Goal: Transaction & Acquisition: Purchase product/service

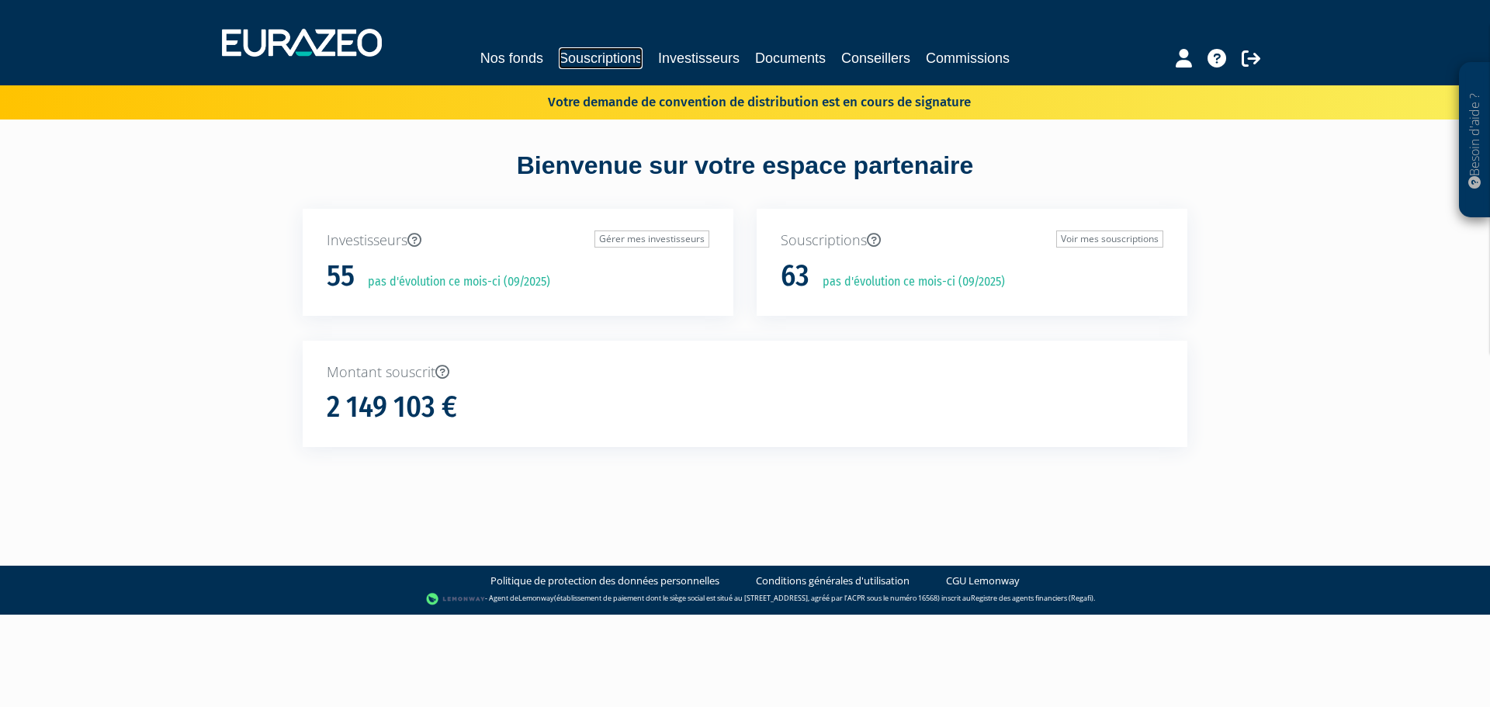
click at [618, 58] on link "Souscriptions" at bounding box center [601, 58] width 84 height 22
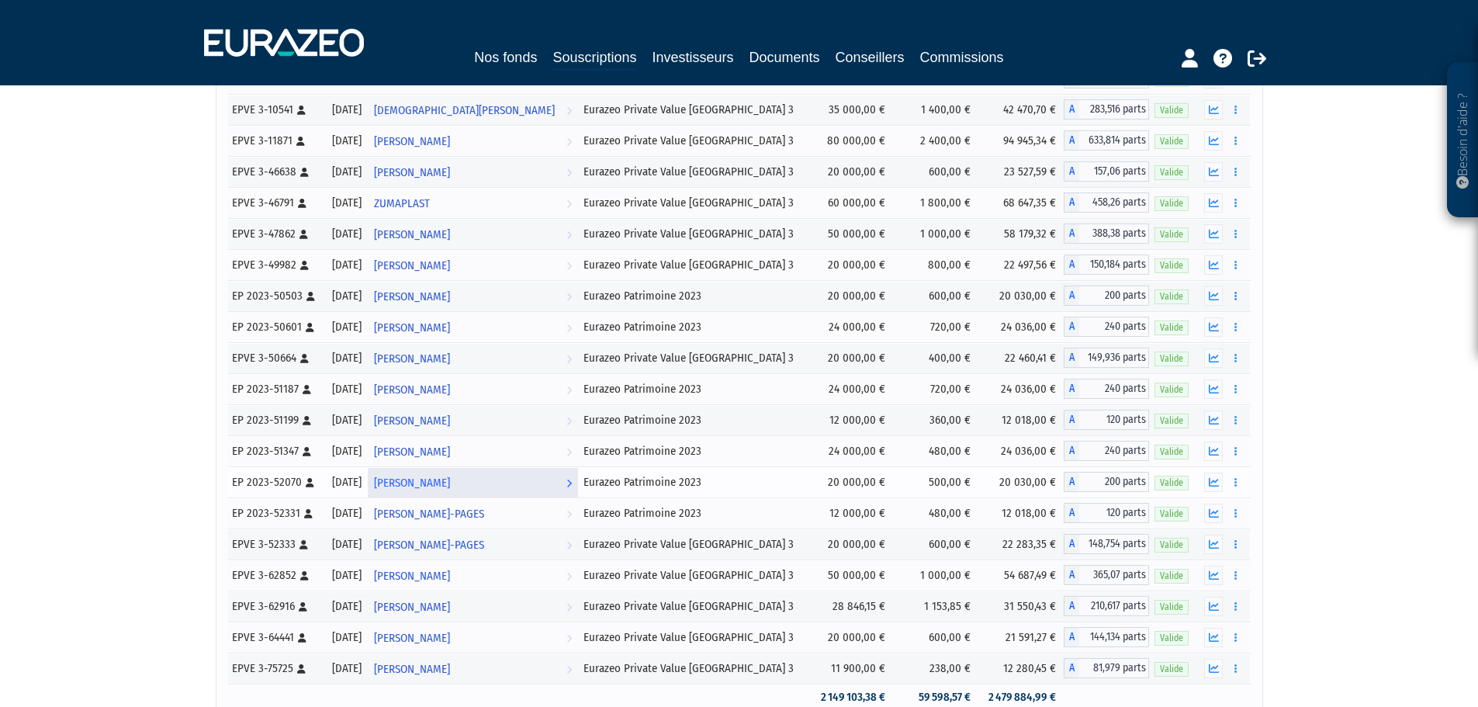
scroll to position [1252, 0]
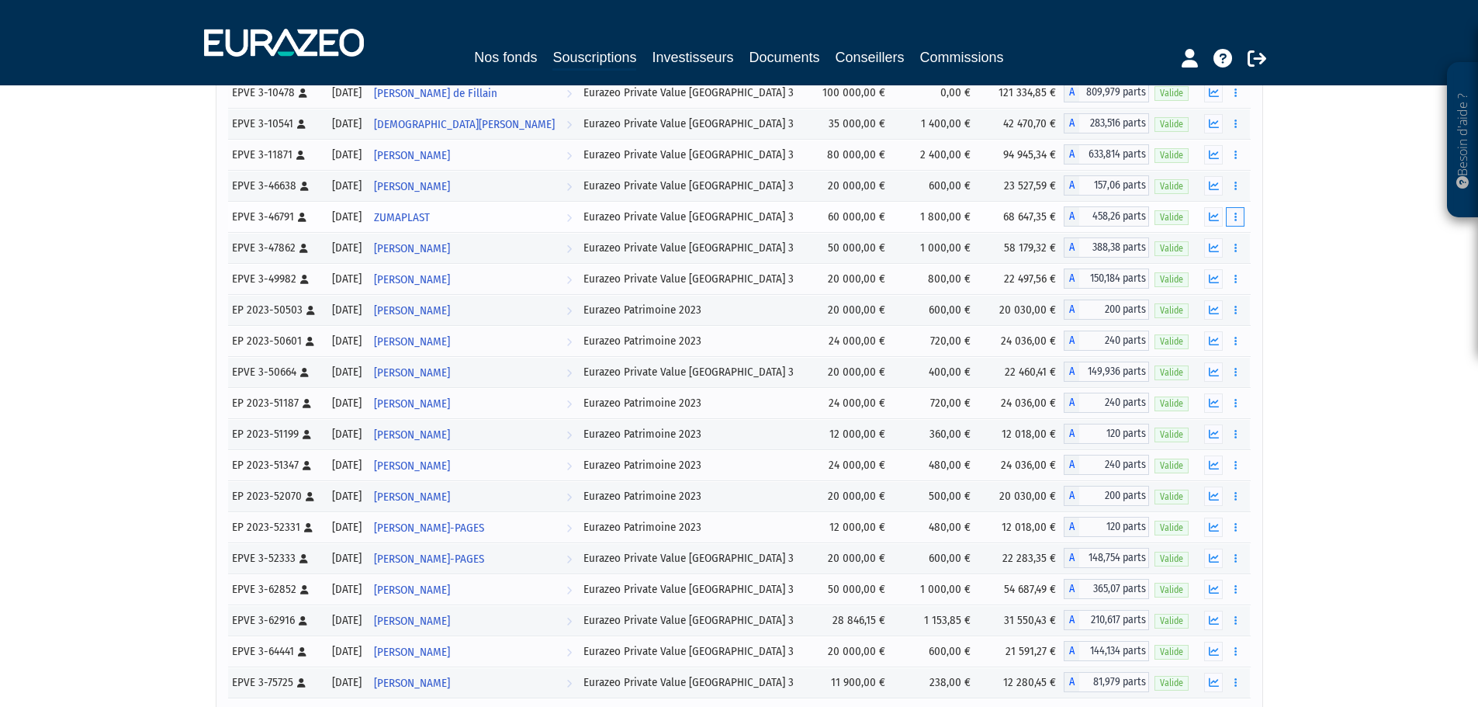
click at [1240, 218] on button "button" at bounding box center [1235, 216] width 19 height 19
click at [1214, 278] on link "Rachat libre" at bounding box center [1201, 274] width 78 height 26
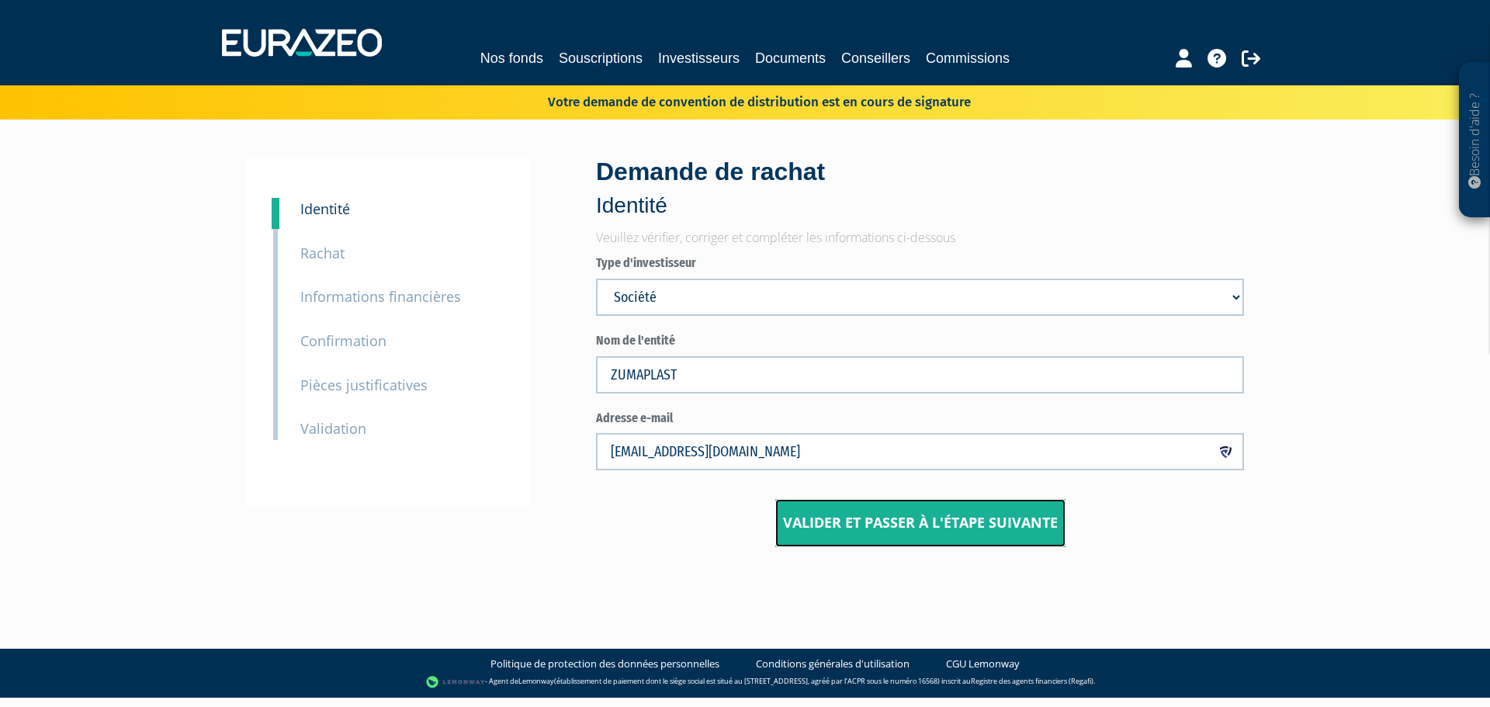
click at [921, 515] on input "Valider et passer à l'étape suivante" at bounding box center [920, 523] width 290 height 48
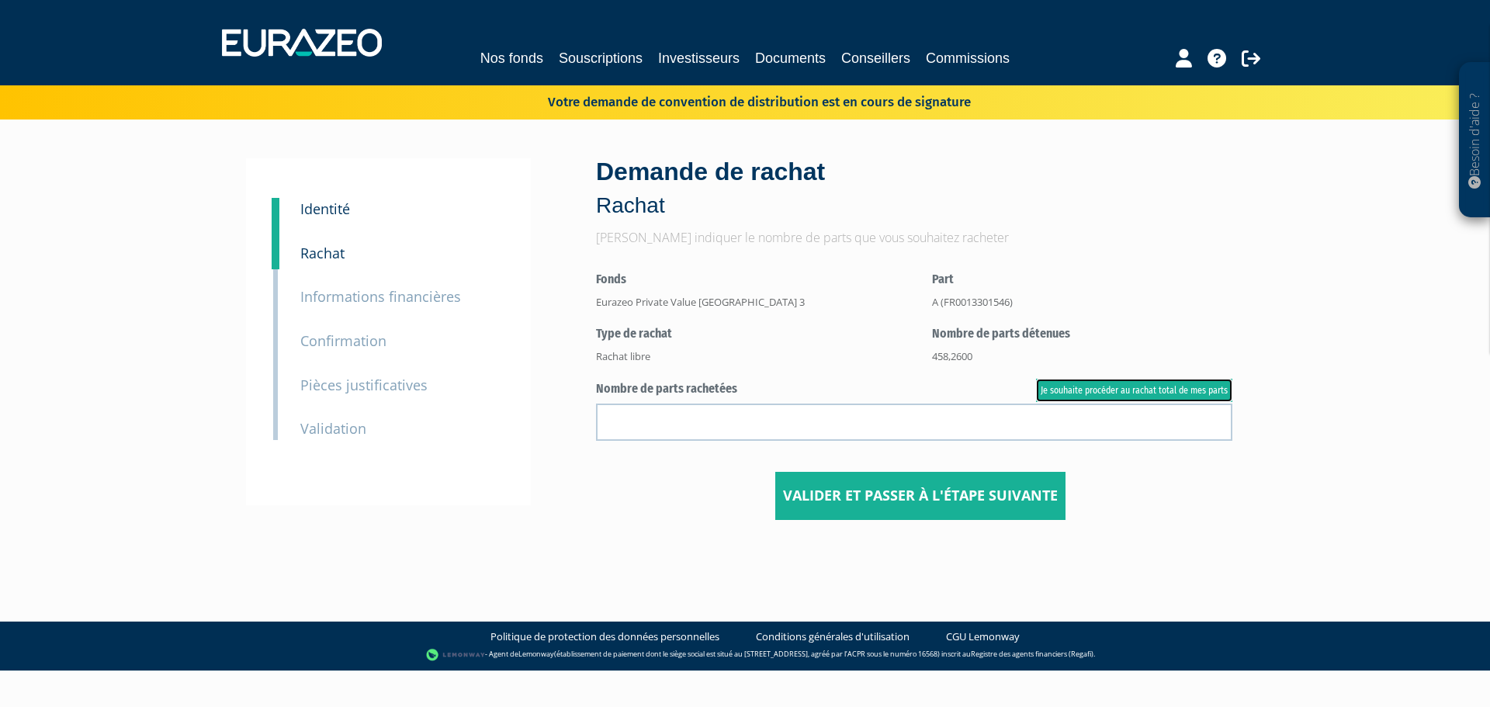
click at [1129, 390] on link "Je souhaite procéder au rachat total de mes parts" at bounding box center [1134, 390] width 196 height 23
type input "458.260000"
click at [867, 498] on input "Valider et passer à l'étape suivante" at bounding box center [920, 496] width 290 height 48
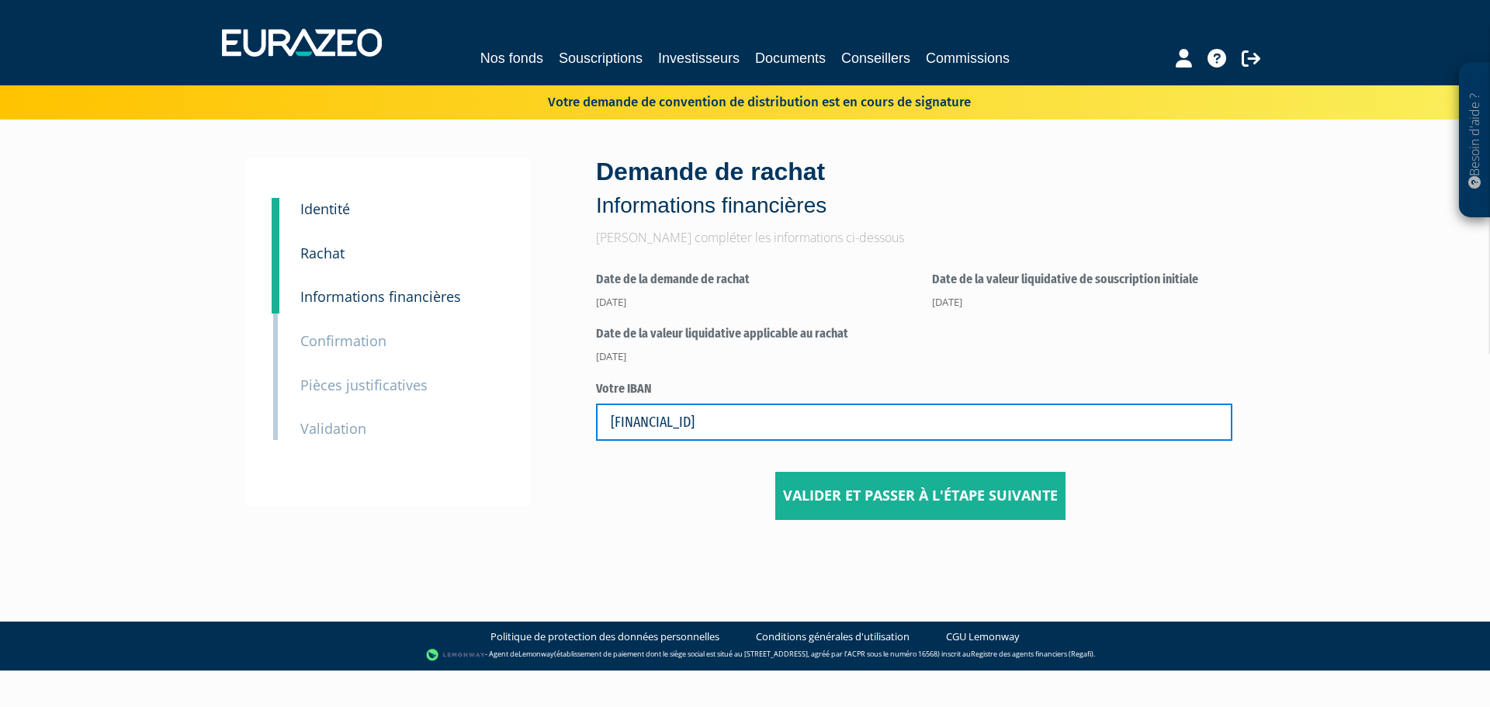
drag, startPoint x: 821, startPoint y: 421, endPoint x: 567, endPoint y: 414, distance: 253.8
click at [567, 414] on div "1 Identité 2 Rachat 3 Informations financières 3 Confirmation 4 Pièces justific…" at bounding box center [745, 339] width 975 height 362
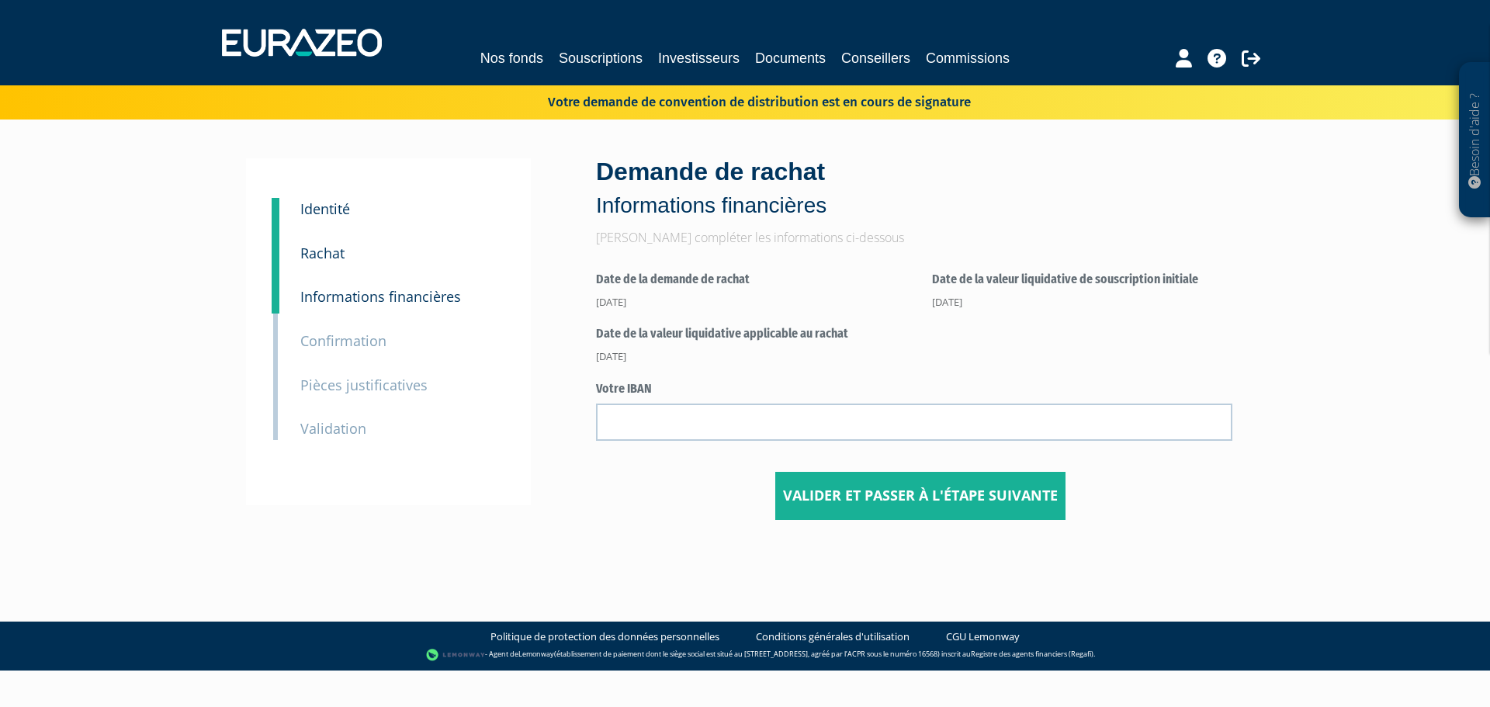
click at [327, 247] on small "Rachat" at bounding box center [322, 253] width 44 height 19
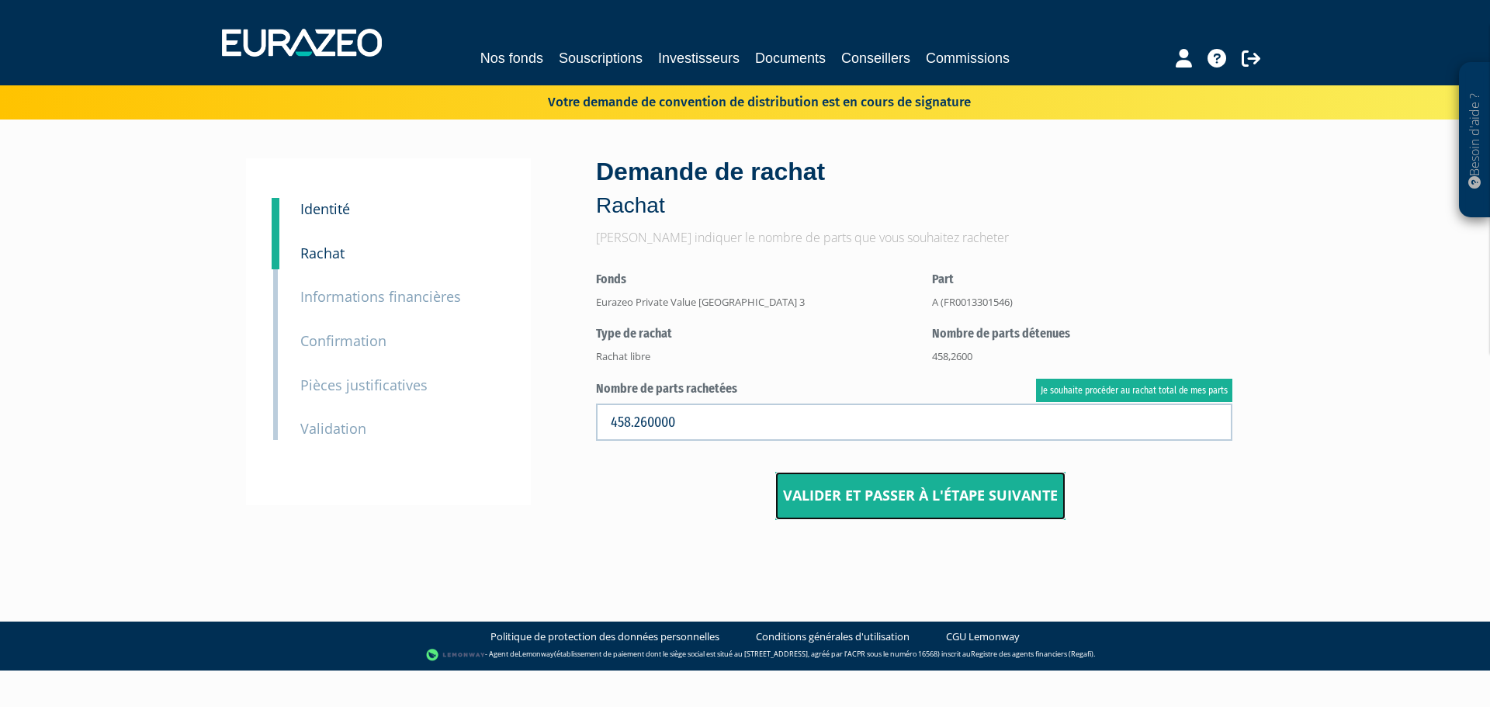
click at [936, 499] on input "Valider et passer à l'étape suivante" at bounding box center [920, 496] width 290 height 48
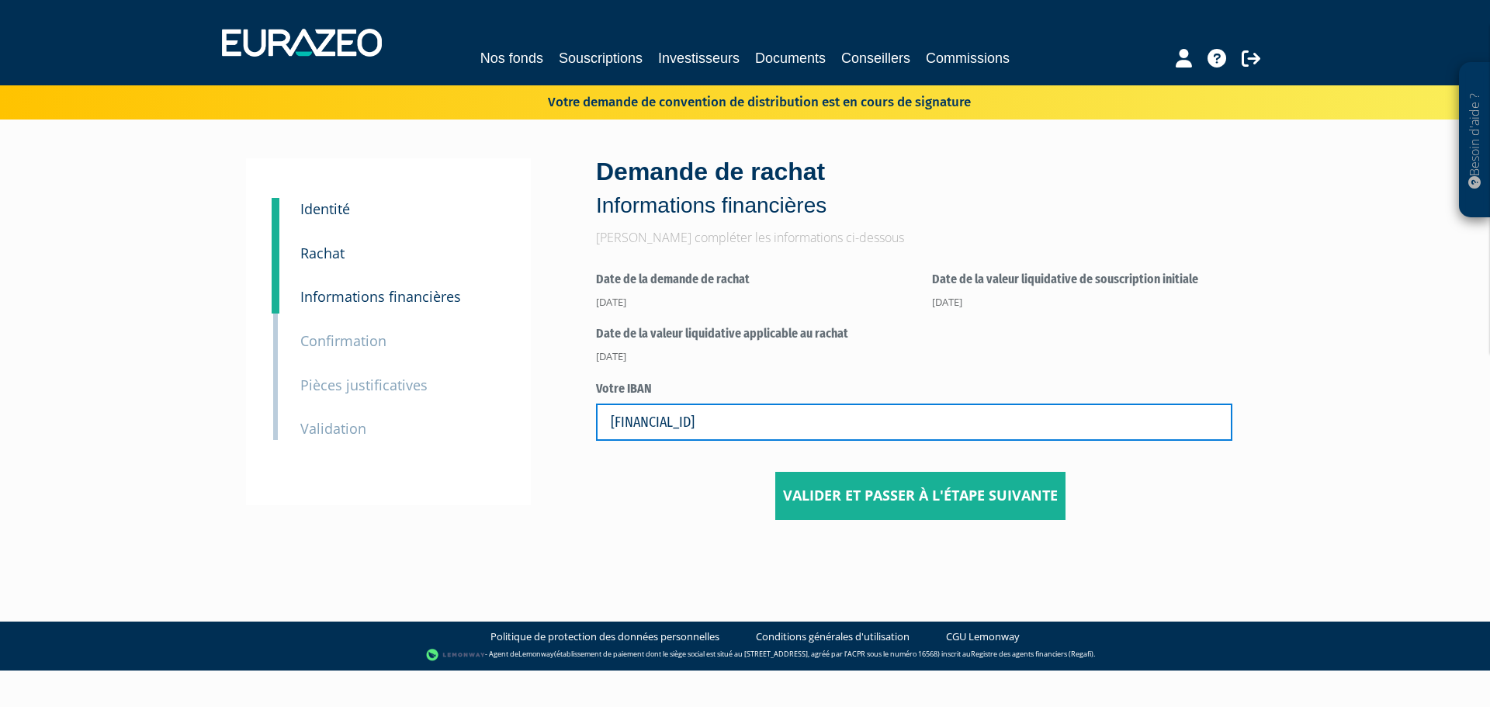
drag, startPoint x: 734, startPoint y: 418, endPoint x: 552, endPoint y: 412, distance: 181.7
click at [552, 412] on div "1 Identité 2 Rachat 3 Informations financières 3 Confirmation 4 Pièces justific…" at bounding box center [745, 339] width 975 height 362
type input "[FINANCIAL_ID]"
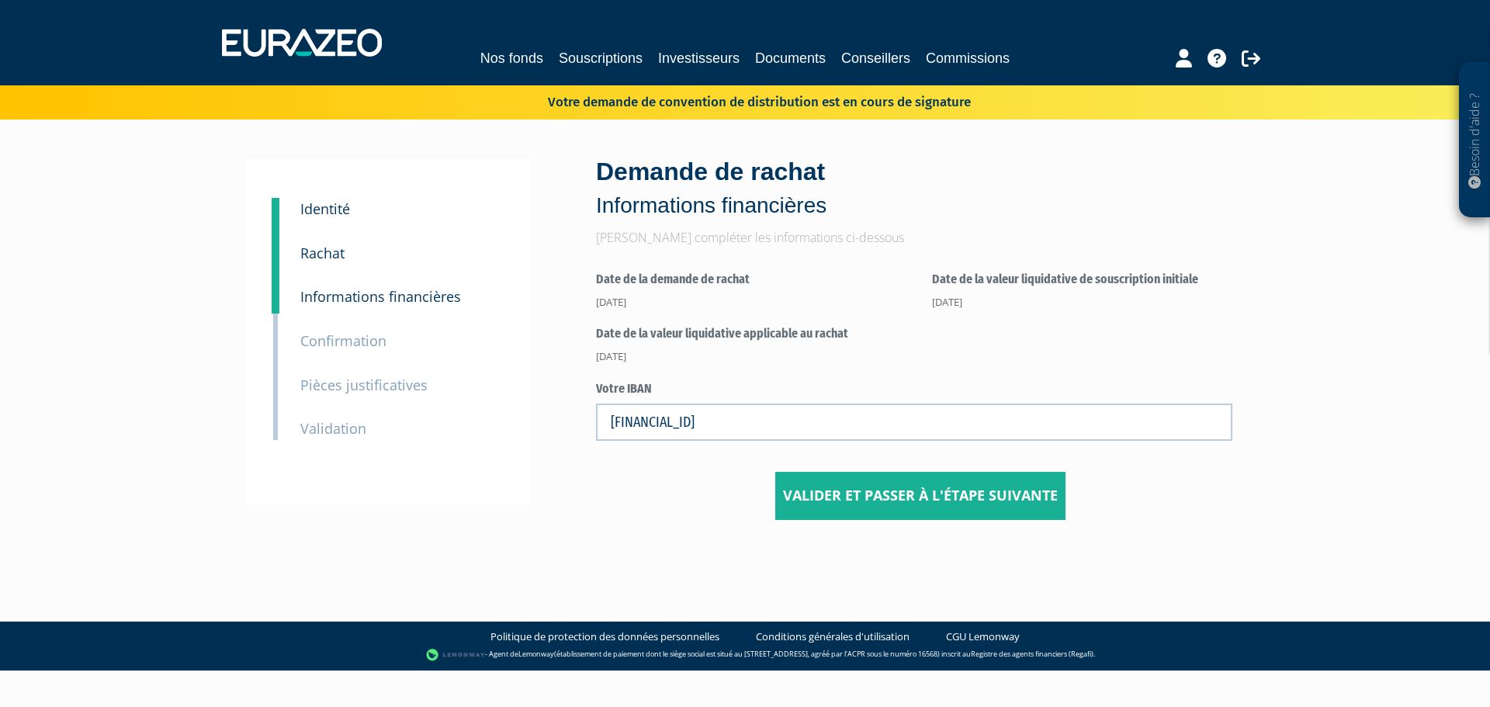
click at [695, 481] on center "Valider et passer à l'étape suivante" at bounding box center [920, 496] width 648 height 48
click at [858, 500] on input "Valider et passer à l'étape suivante" at bounding box center [920, 496] width 290 height 48
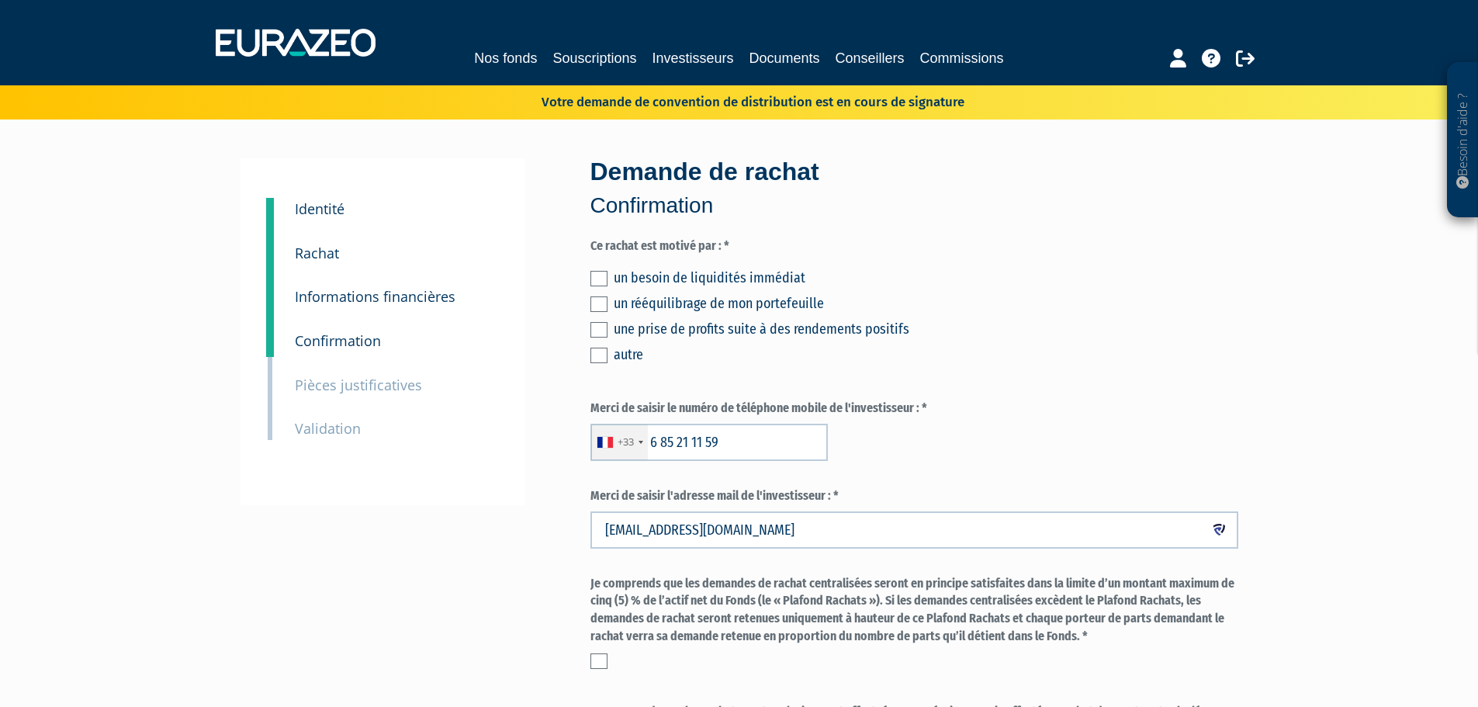
click at [604, 284] on label at bounding box center [598, 279] width 17 height 16
click at [0, 0] on input "checkbox" at bounding box center [0, 0] width 0 height 0
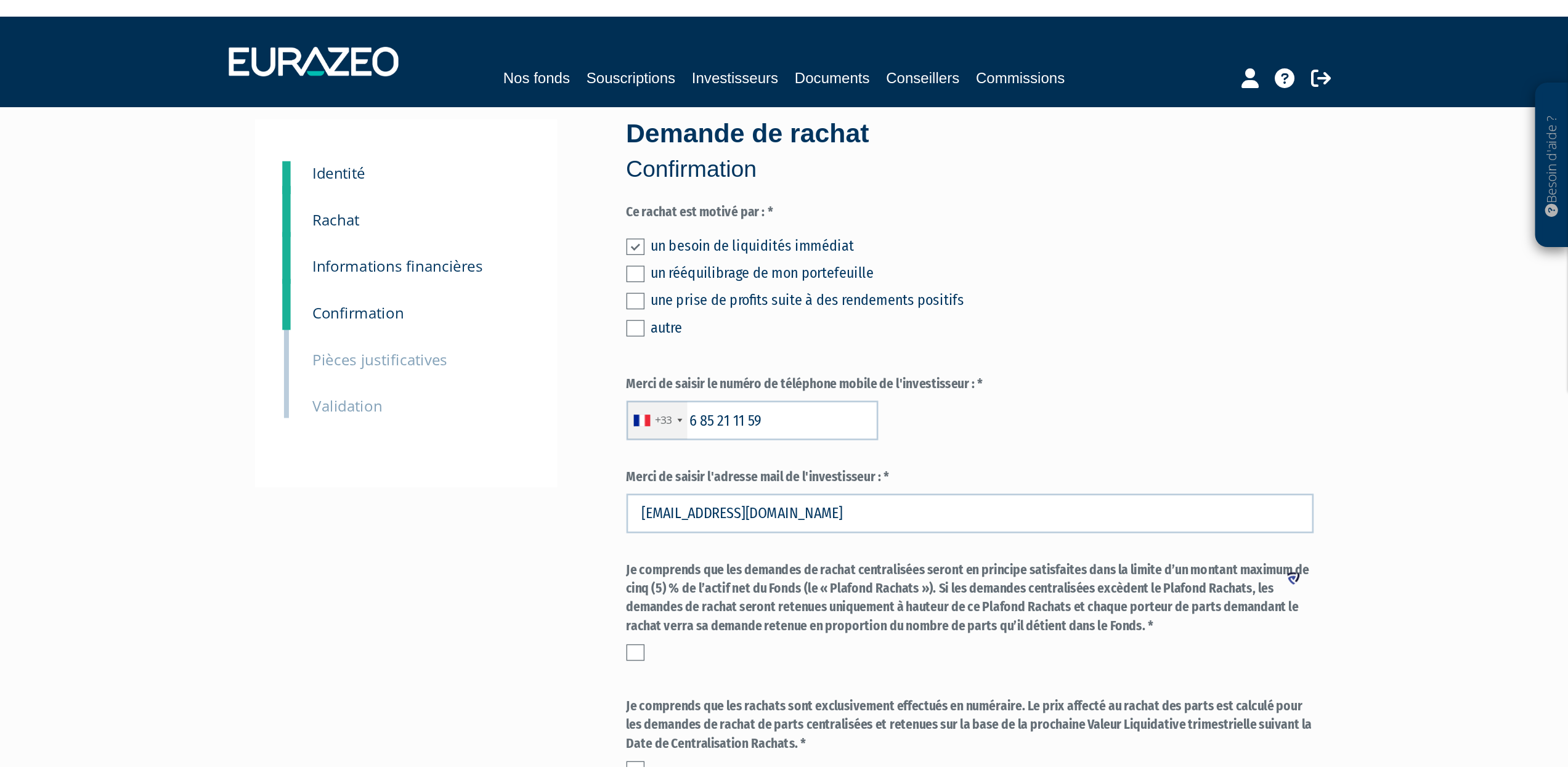
scroll to position [123, 0]
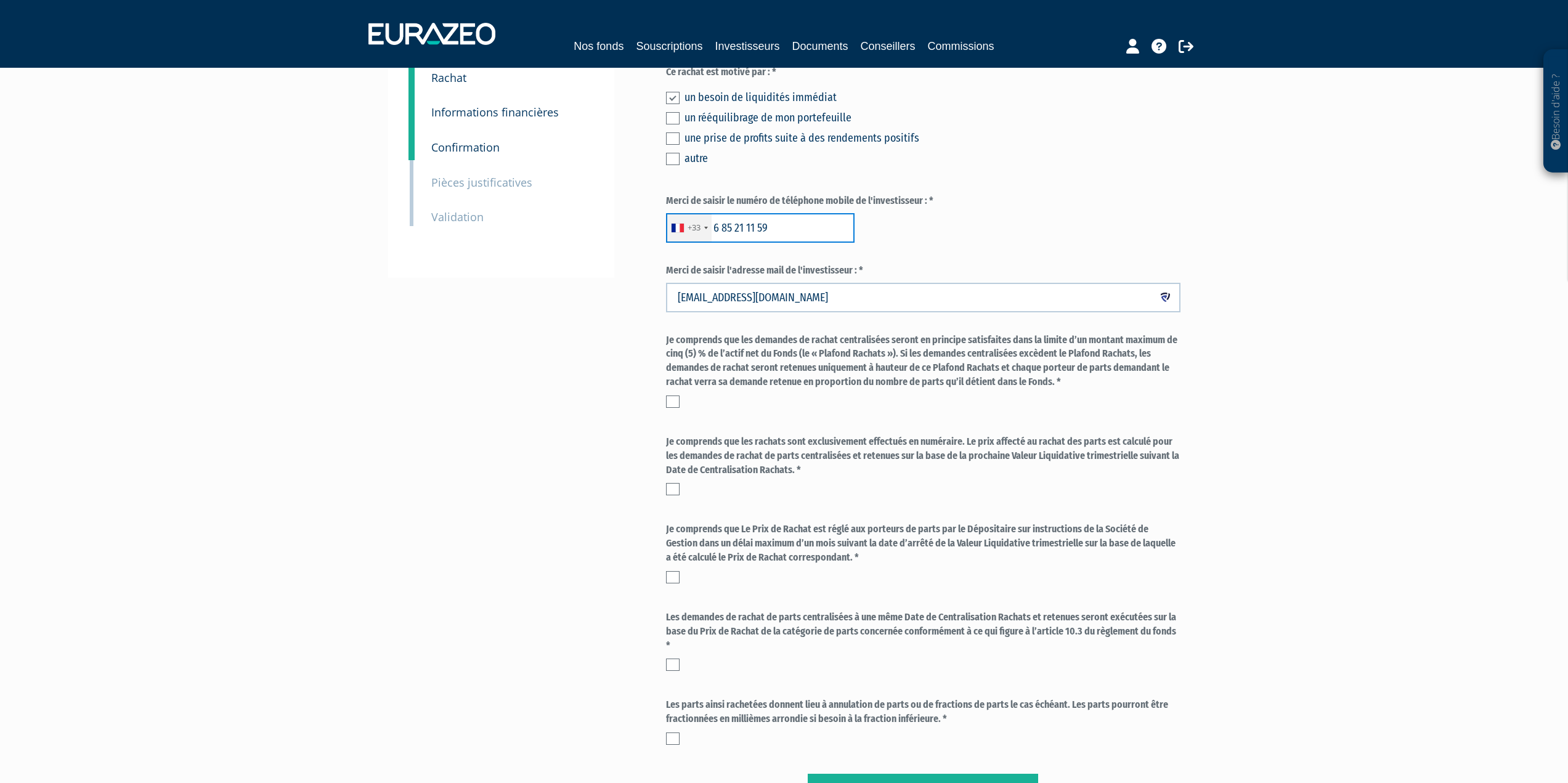
drag, startPoint x: 771, startPoint y: 233, endPoint x: 684, endPoint y: 226, distance: 87.3
click at [684, 226] on div "+33 France +33 Germany (Deutschland) +49 Switzerland (Schweiz) +41 Belgium (Bel…" at bounding box center [760, 227] width 188 height 29
paste input "06852111"
type input "0685211159"
drag, startPoint x: 1030, startPoint y: 202, endPoint x: 1035, endPoint y: 322, distance: 120.1
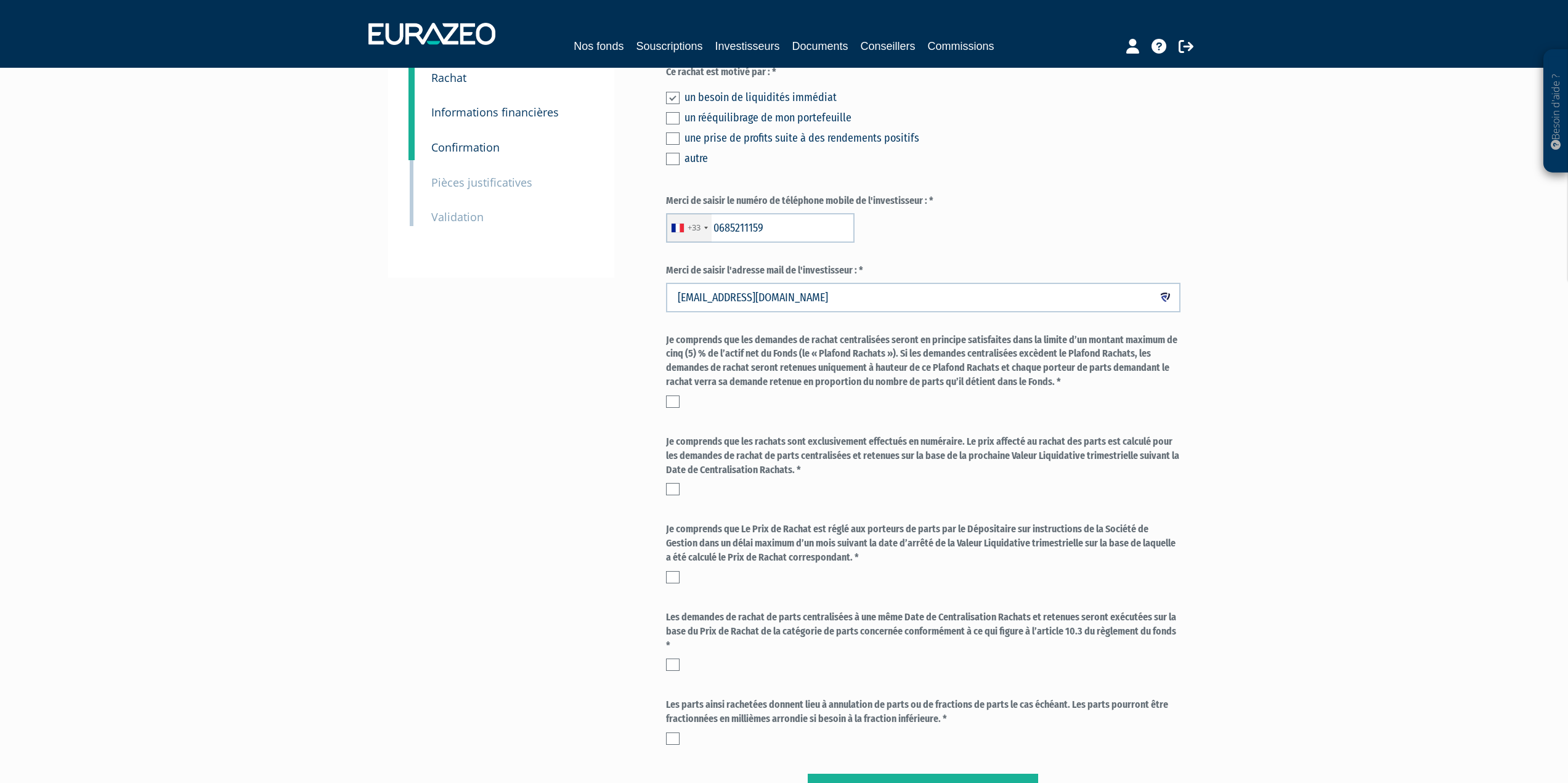
click at [1031, 205] on label "Merci de saisir le numéro de téléphone mobile de l'investisseur : *" at bounding box center [923, 201] width 514 height 14
click at [674, 405] on label at bounding box center [672, 402] width 13 height 13
click at [0, 0] on input "checkbox" at bounding box center [0, 0] width 0 height 0
click at [672, 493] on label at bounding box center [672, 489] width 13 height 13
click at [0, 0] on input "checkbox" at bounding box center [0, 0] width 0 height 0
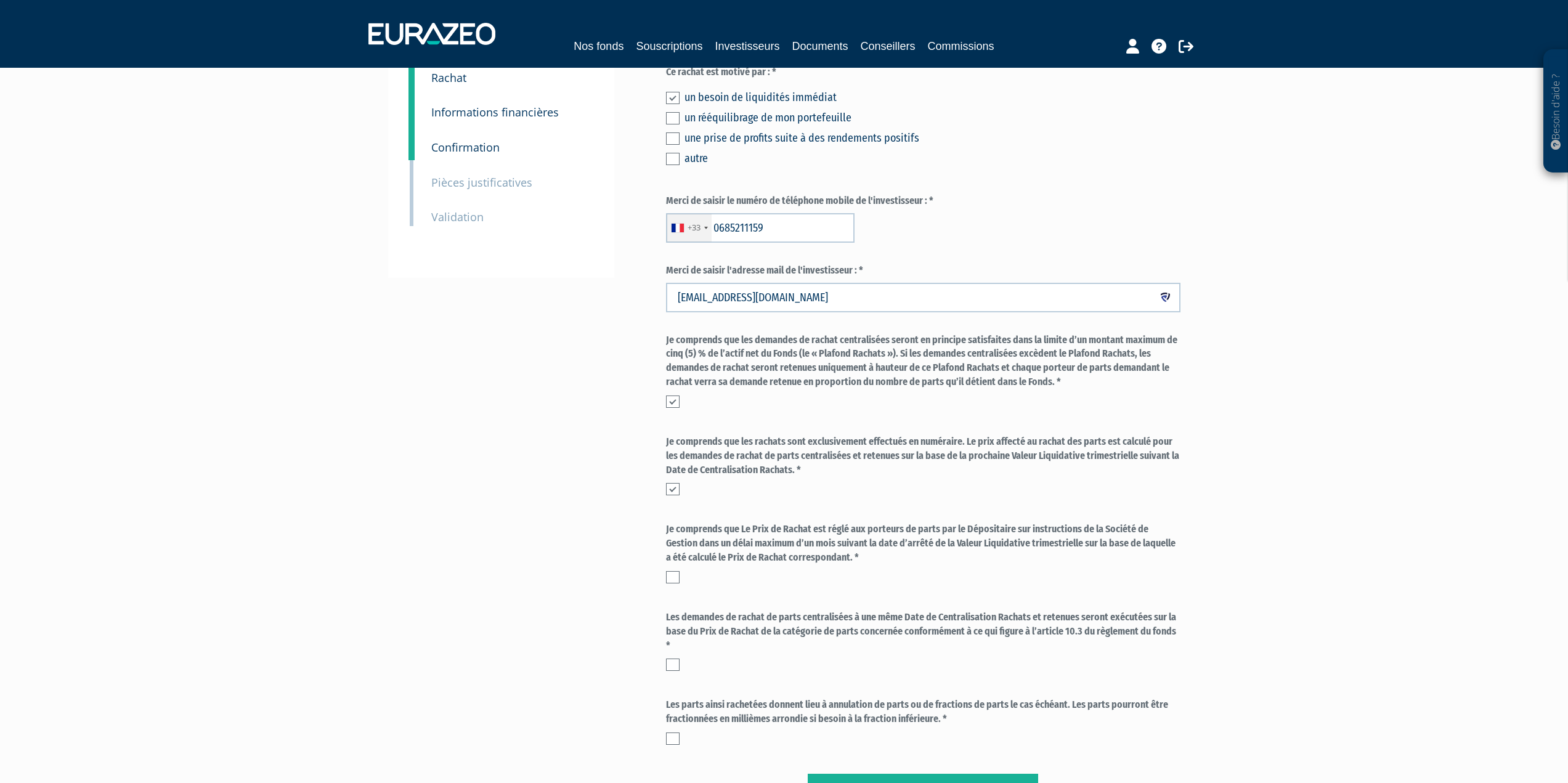
click at [671, 561] on label at bounding box center [672, 577] width 13 height 13
click at [0, 0] on input "checkbox" at bounding box center [0, 0] width 0 height 0
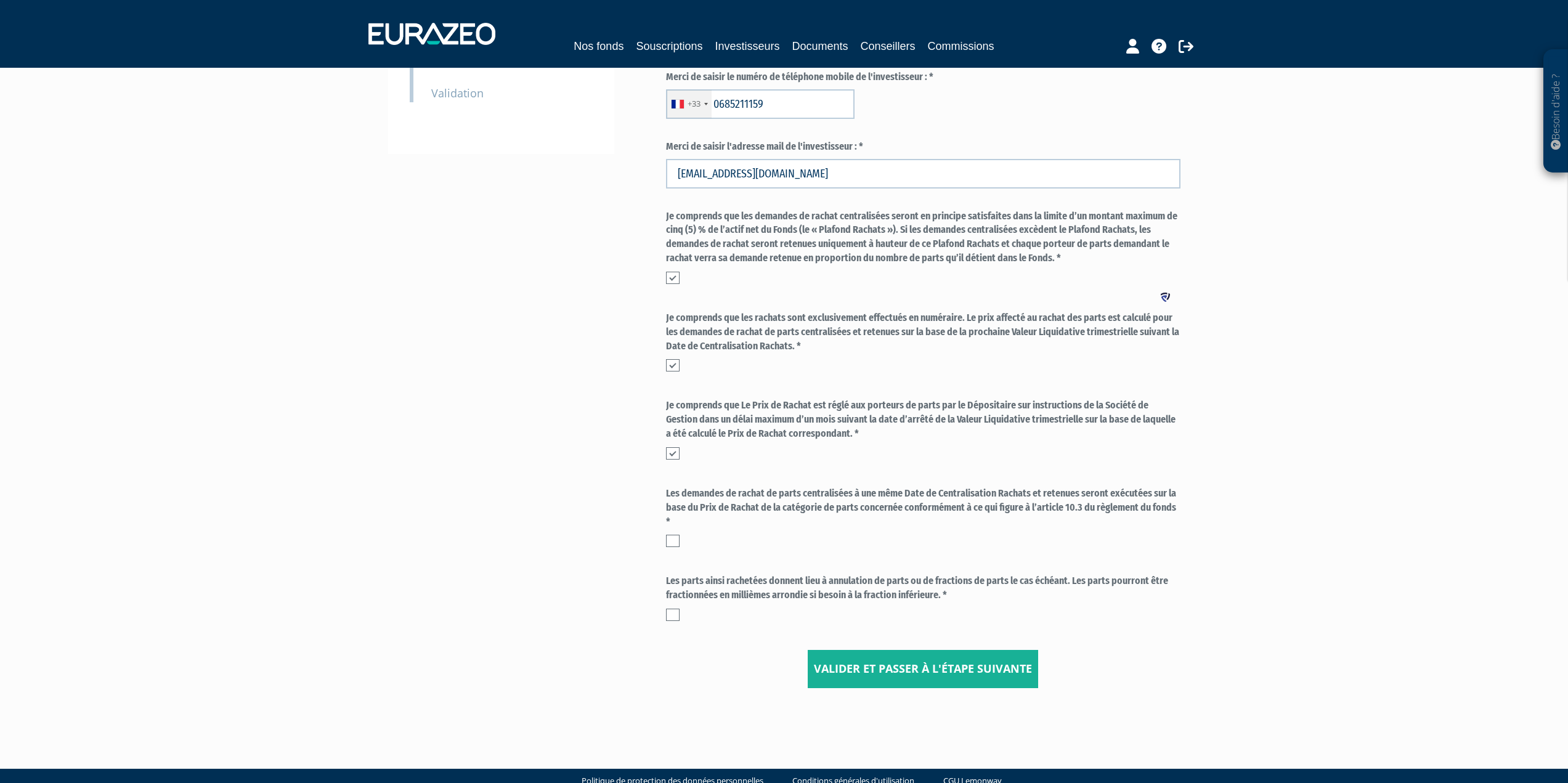
scroll to position [272, 0]
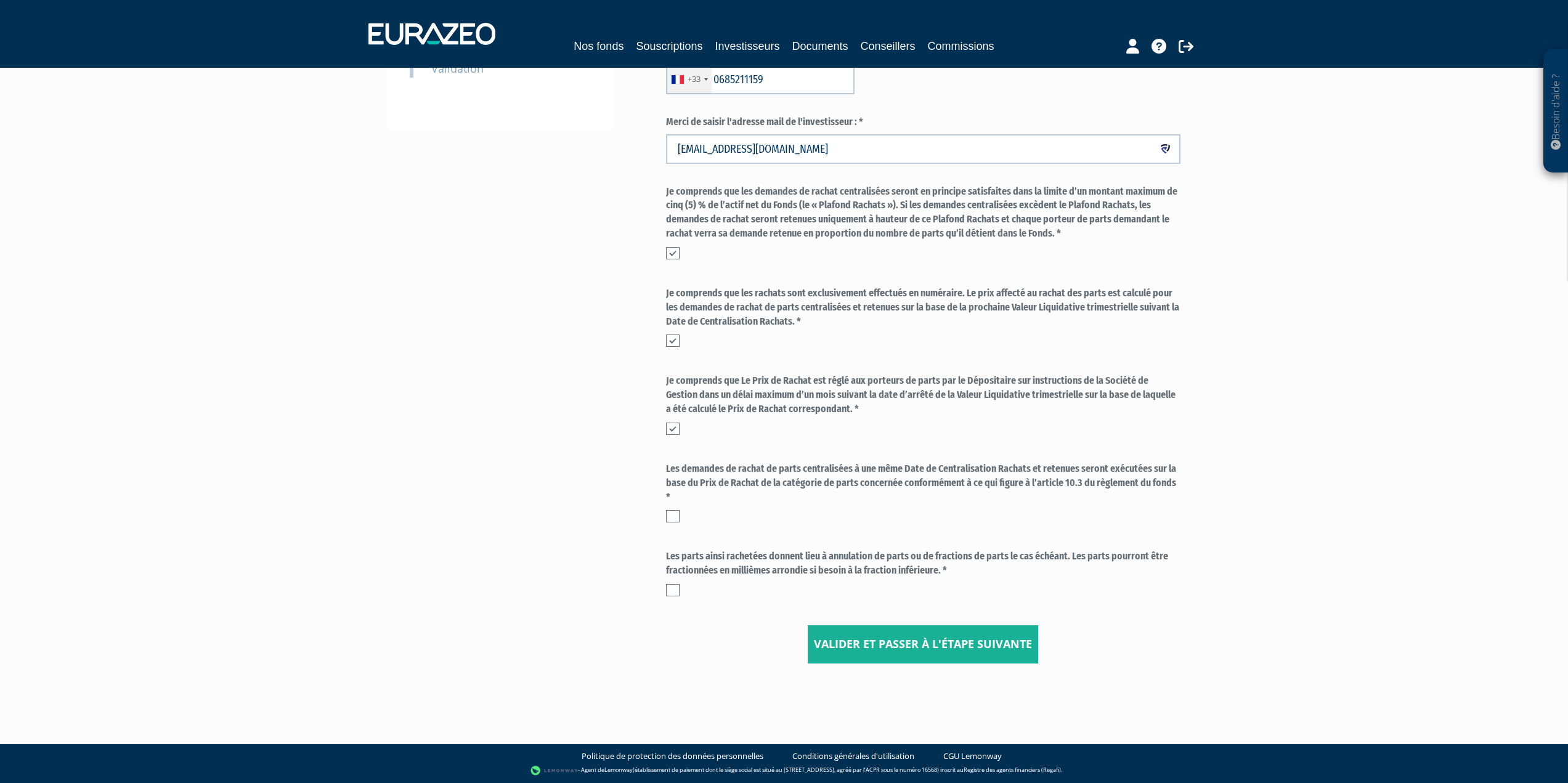
click at [676, 520] on label at bounding box center [672, 516] width 13 height 13
click at [0, 0] on input "checkbox" at bounding box center [0, 0] width 0 height 0
click at [670, 561] on label at bounding box center [672, 591] width 13 height 13
click at [0, 0] on input "checkbox" at bounding box center [0, 0] width 0 height 0
click at [936, 561] on input "Valider et passer à l'étape suivante" at bounding box center [923, 645] width 230 height 38
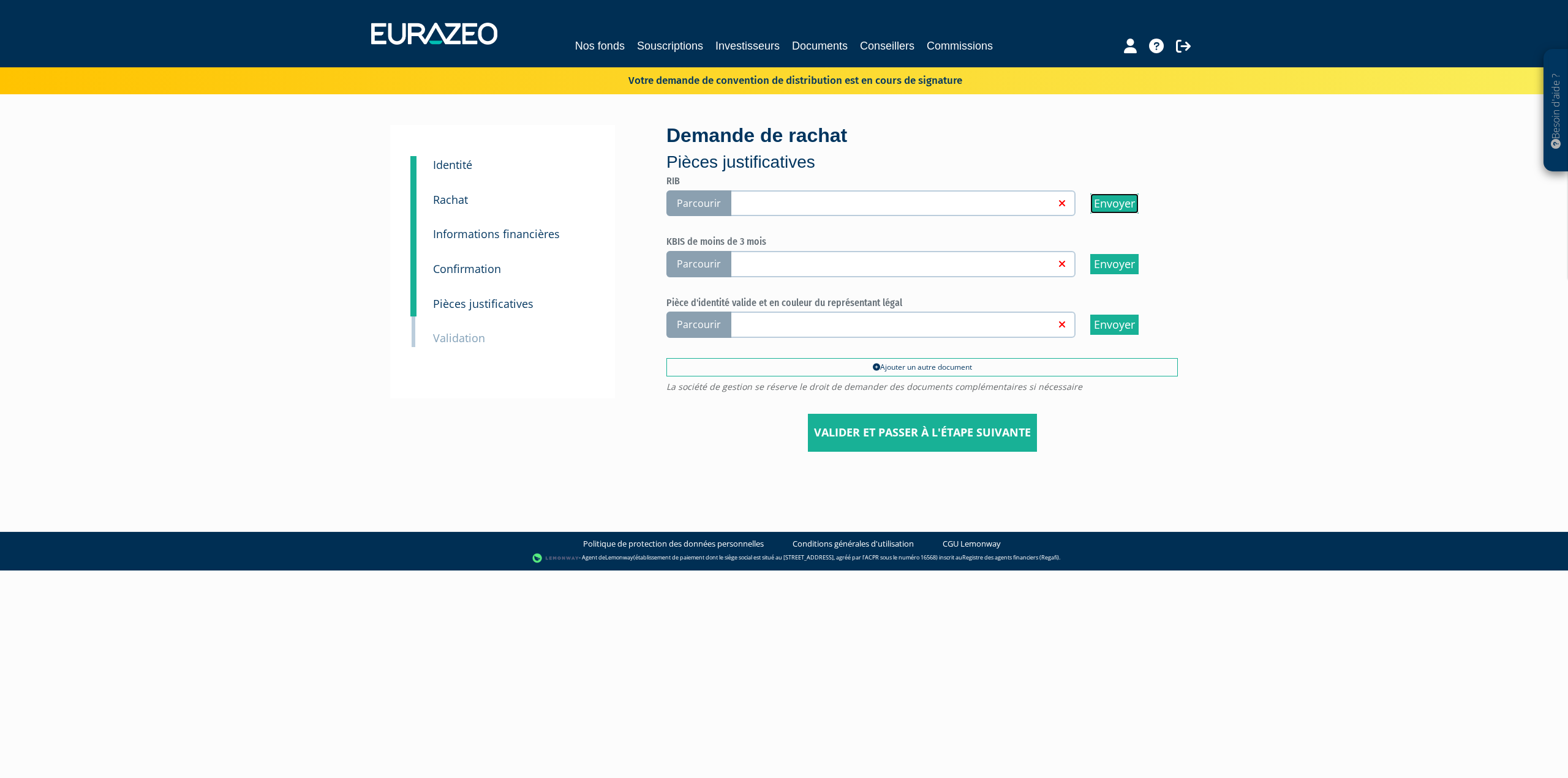
click at [1107, 207] on input "Envoyer" at bounding box center [1114, 204] width 48 height 21
click at [696, 197] on span "Parcourir" at bounding box center [699, 203] width 65 height 26
click at [0, 0] on input "Parcourir" at bounding box center [0, 0] width 0 height 0
click at [690, 262] on span "Parcourir" at bounding box center [699, 264] width 65 height 26
click at [0, 0] on input "Parcourir" at bounding box center [0, 0] width 0 height 0
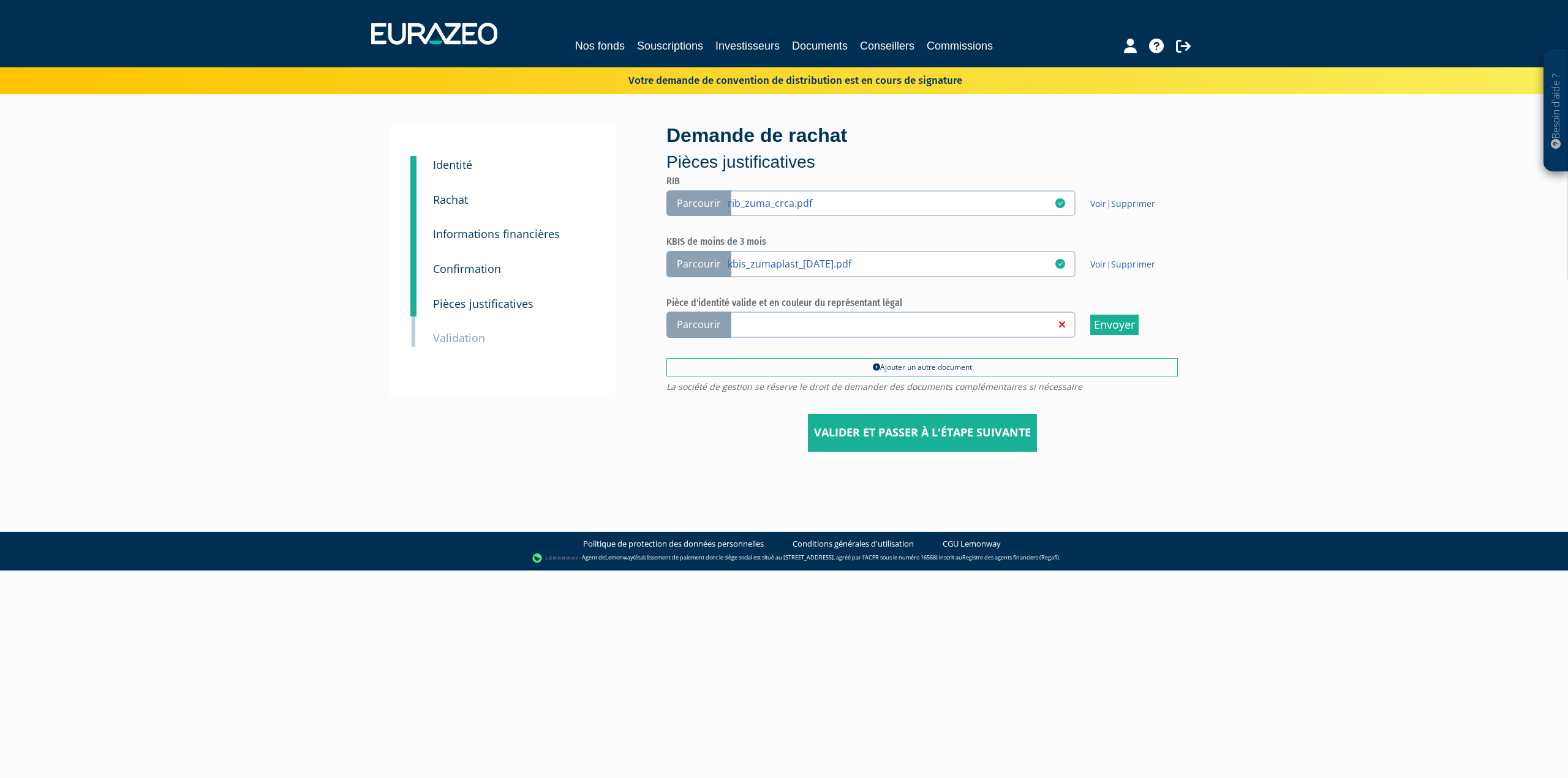
click at [703, 322] on span "Parcourir" at bounding box center [699, 324] width 65 height 26
click at [0, 0] on input "Parcourir" at bounding box center [0, 0] width 0 height 0
drag, startPoint x: 906, startPoint y: 428, endPoint x: 846, endPoint y: 445, distance: 62.4
click at [906, 428] on input "Valider et passer à l'étape suivante" at bounding box center [922, 433] width 229 height 38
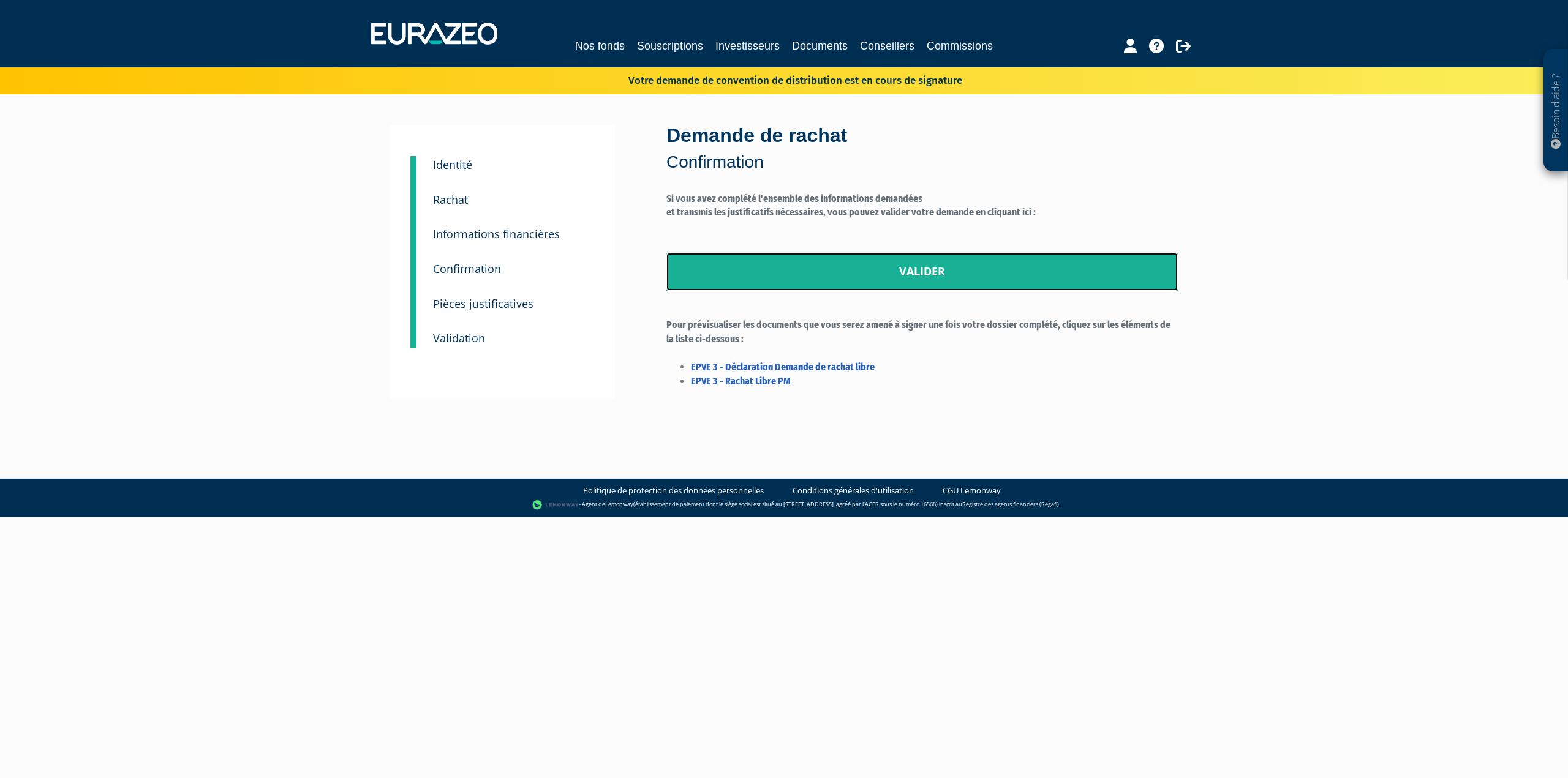
click at [850, 270] on link "Valider" at bounding box center [922, 271] width 512 height 38
click at [853, 271] on link "Valider" at bounding box center [922, 271] width 512 height 38
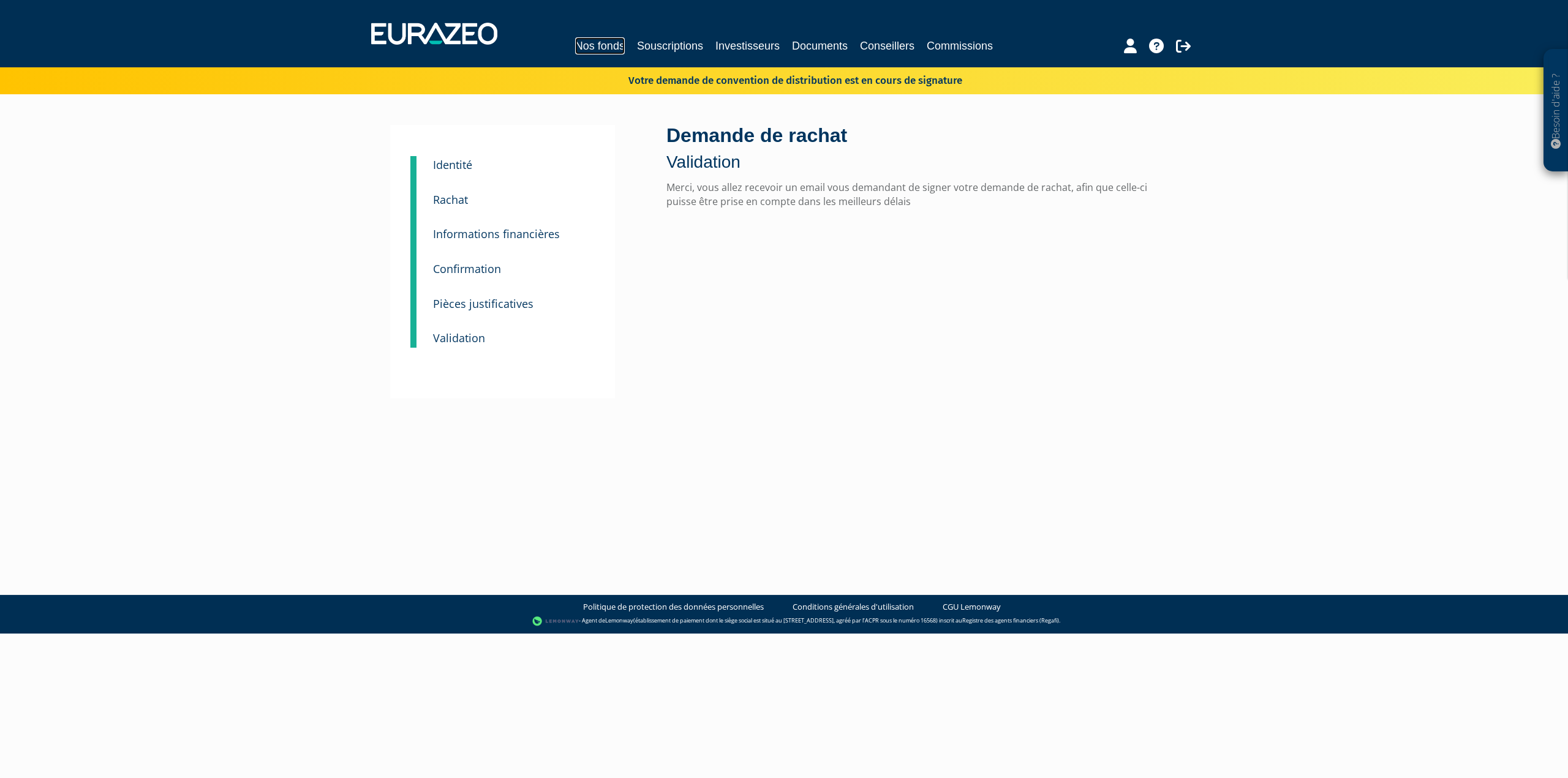
click at [598, 48] on link "Nos fonds" at bounding box center [600, 46] width 50 height 17
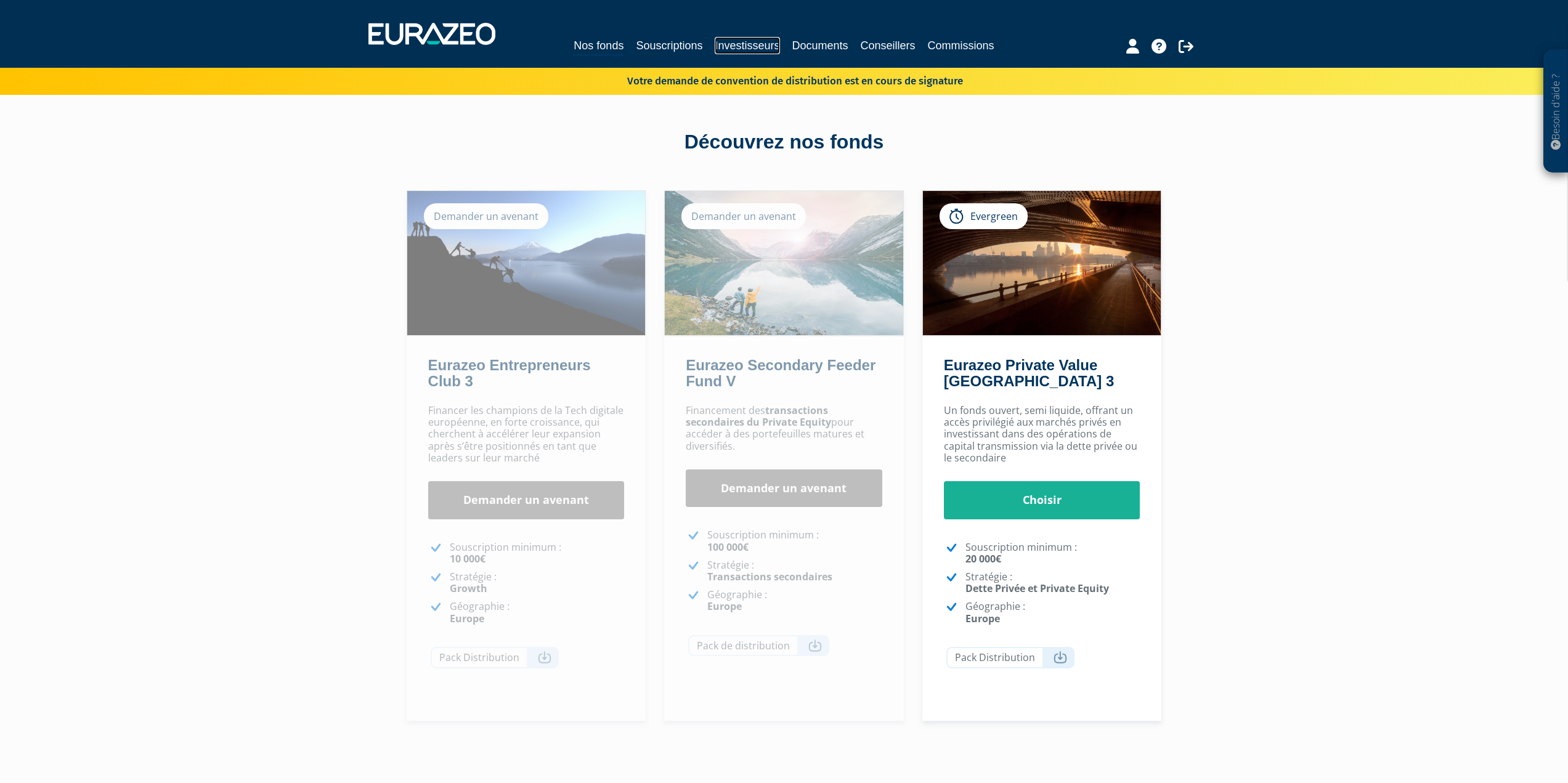
click at [738, 48] on link "Investisseurs" at bounding box center [746, 46] width 64 height 17
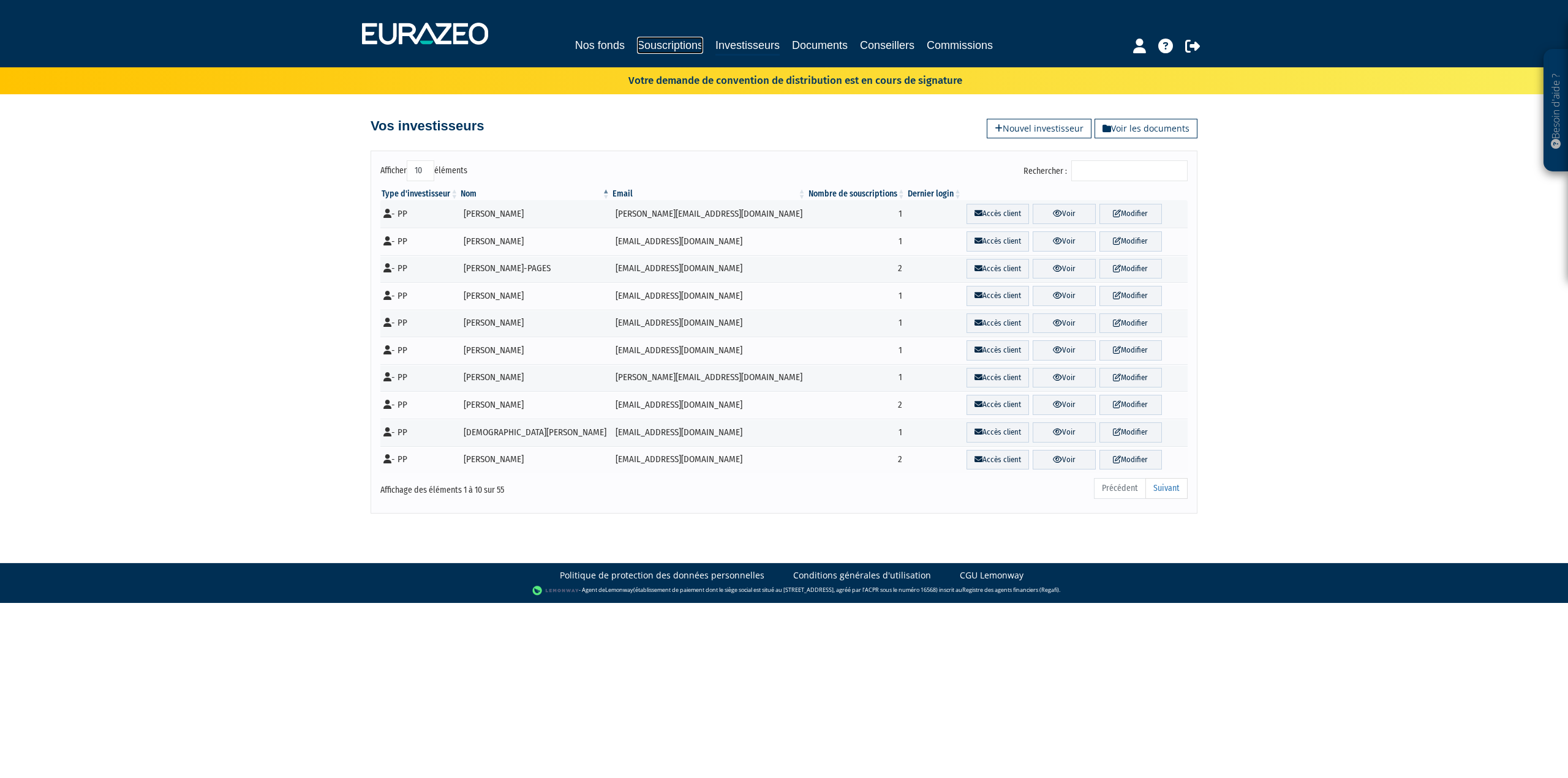
click at [679, 48] on link "Souscriptions" at bounding box center [670, 46] width 66 height 17
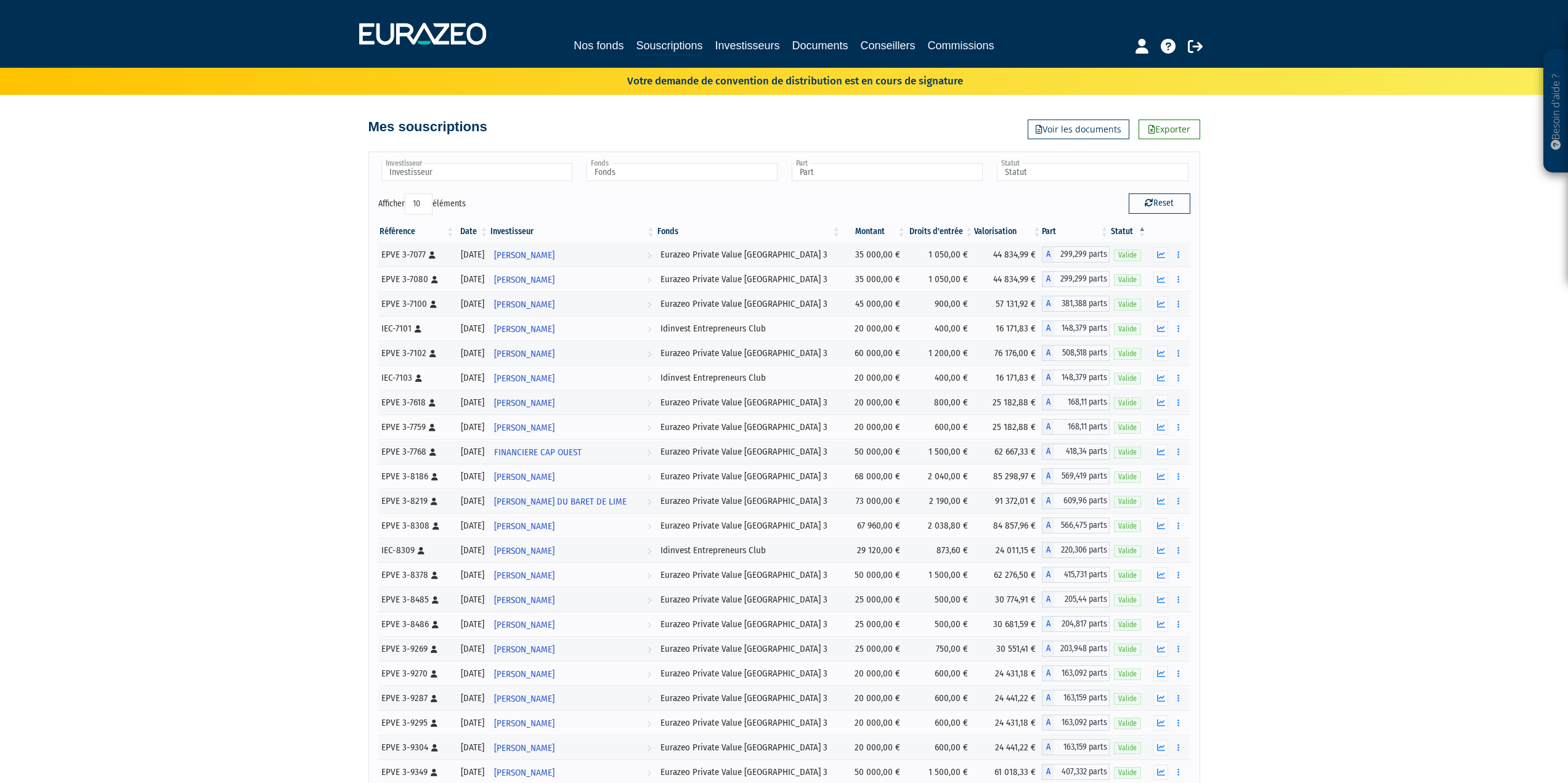
click at [683, 45] on link "Souscriptions" at bounding box center [669, 47] width 67 height 19
click at [672, 45] on link "Souscriptions" at bounding box center [669, 47] width 67 height 19
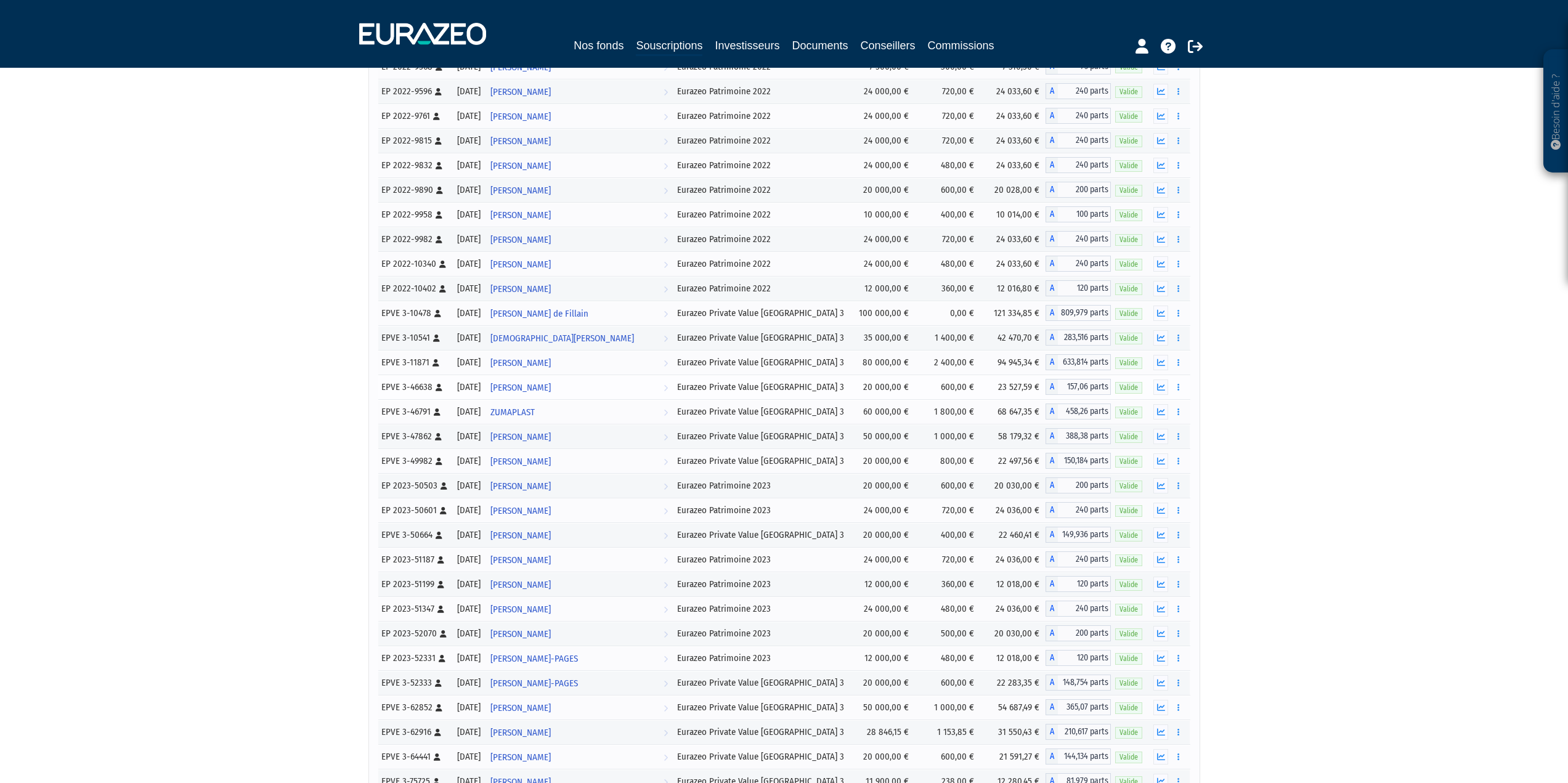
scroll to position [918, 0]
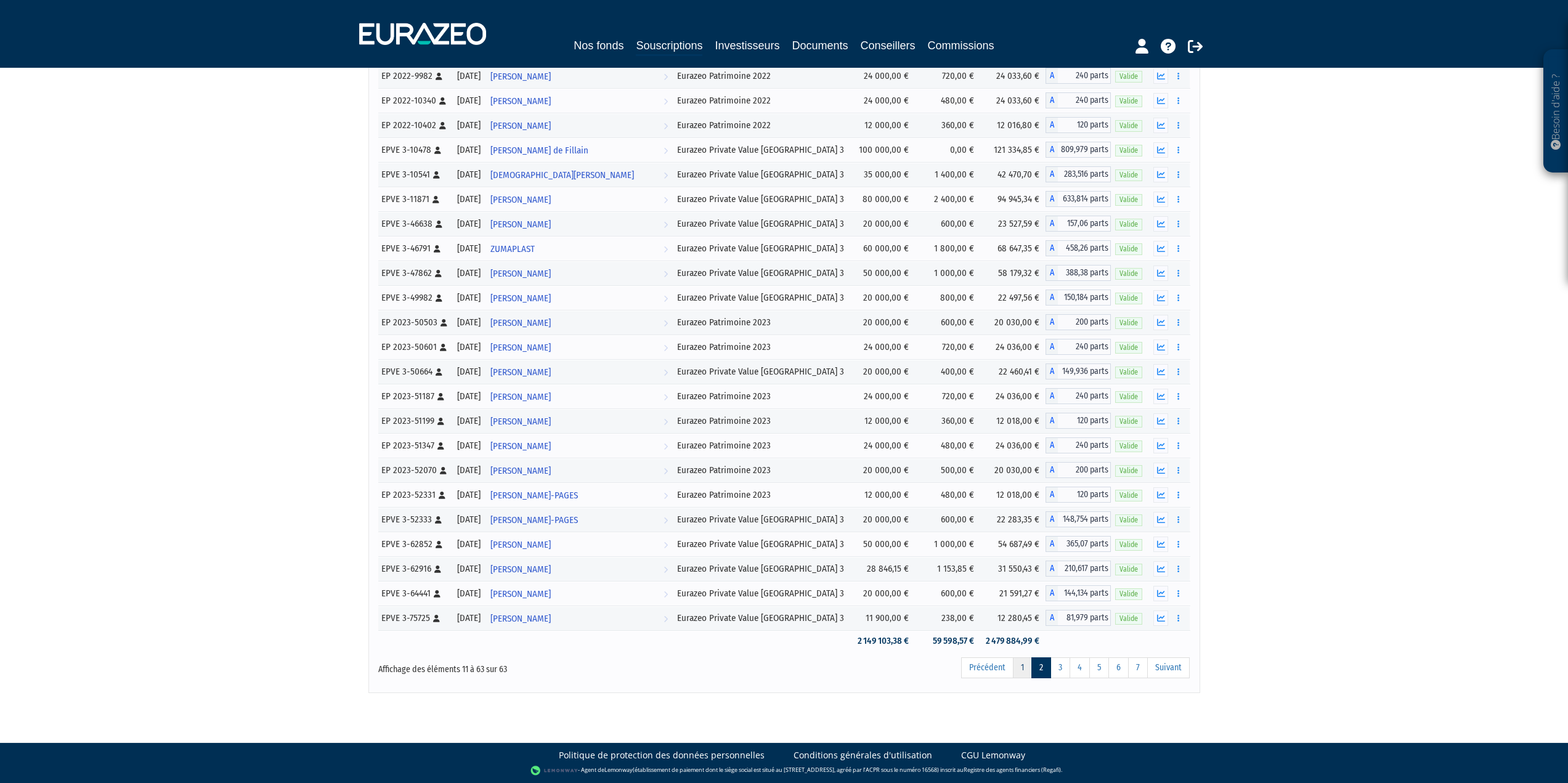
click at [1030, 669] on link "1" at bounding box center [1023, 668] width 19 height 21
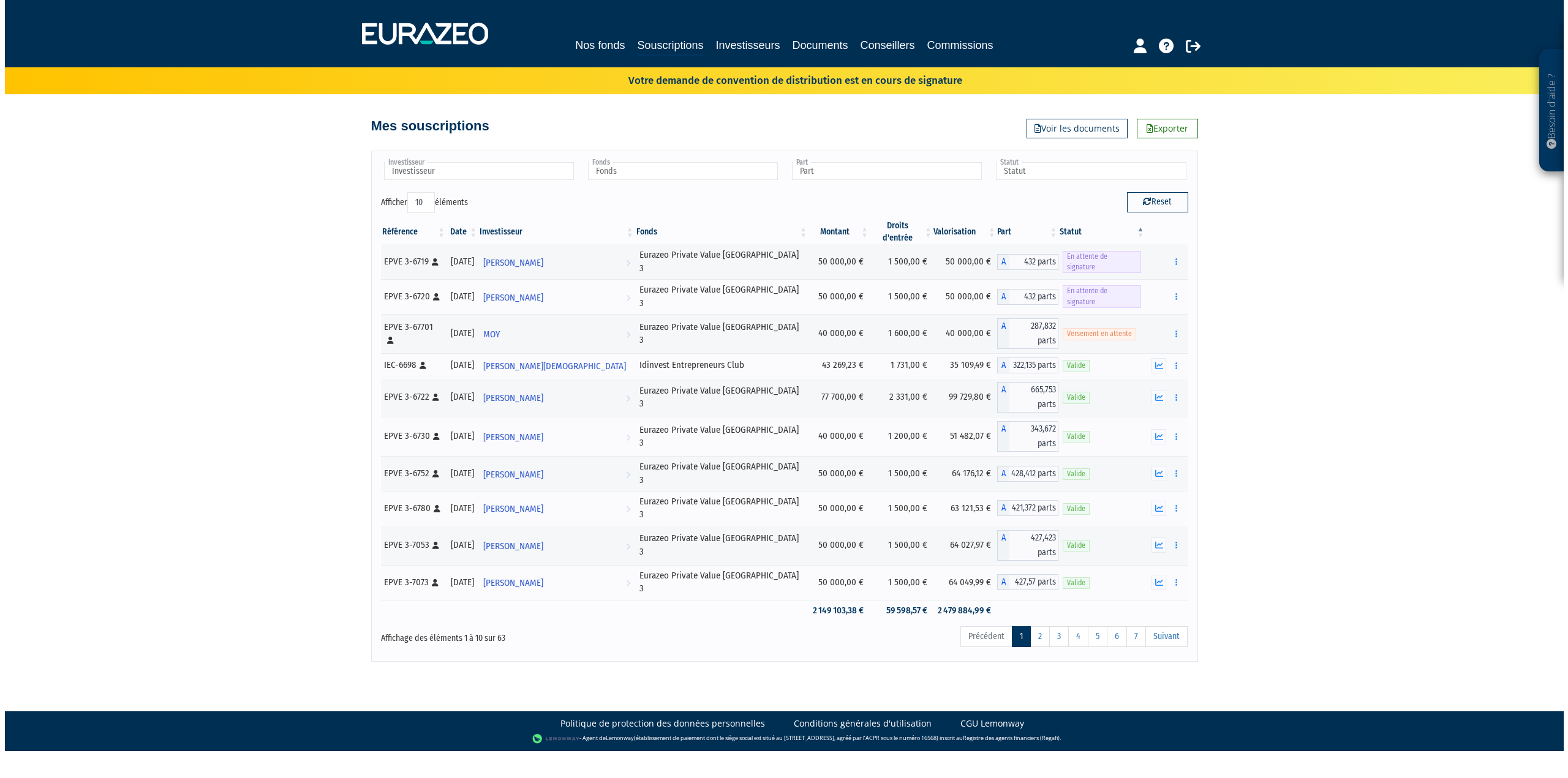
scroll to position [0, 0]
click at [1041, 627] on link "2" at bounding box center [1040, 637] width 20 height 21
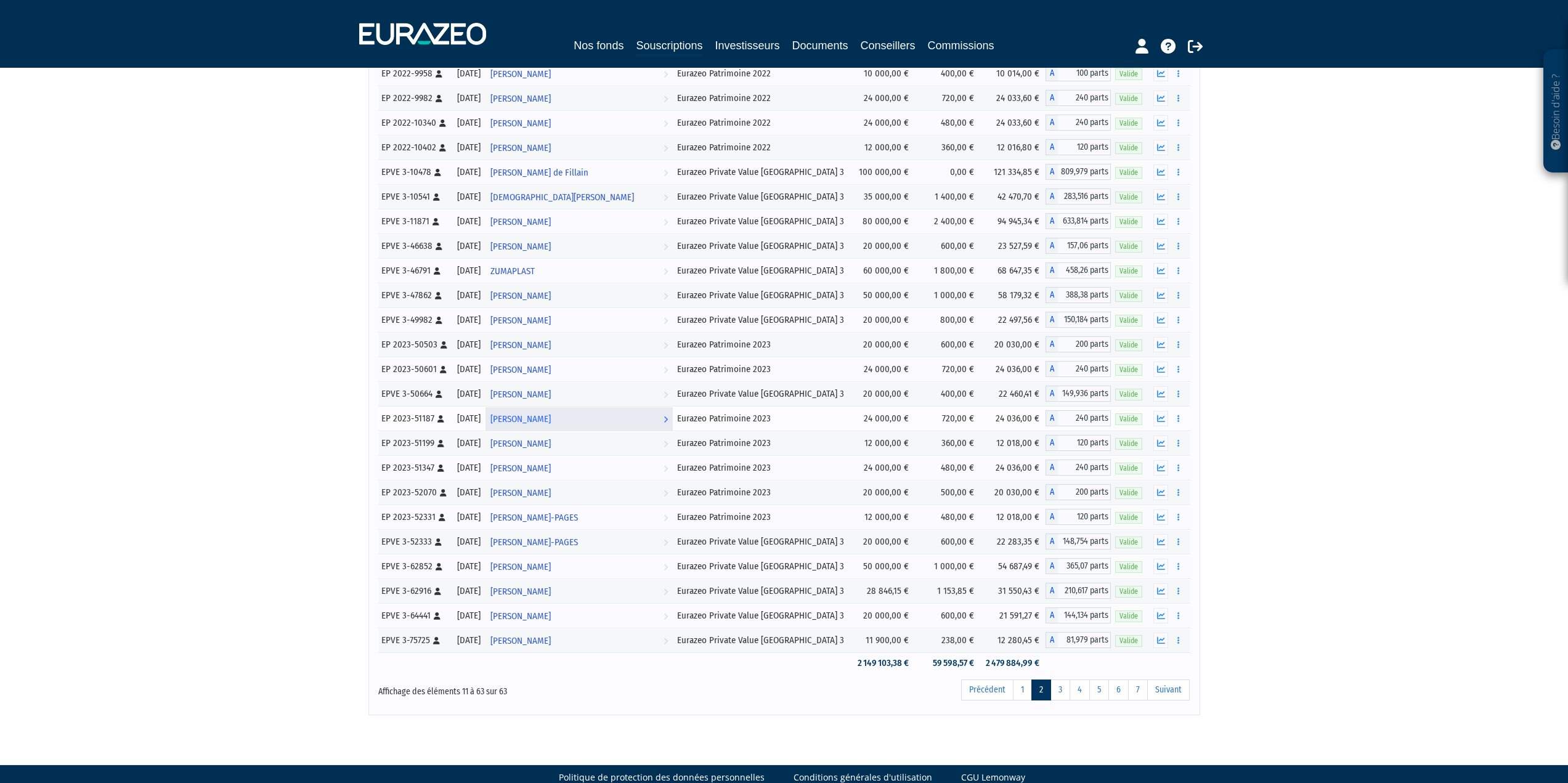
scroll to position [918, 0]
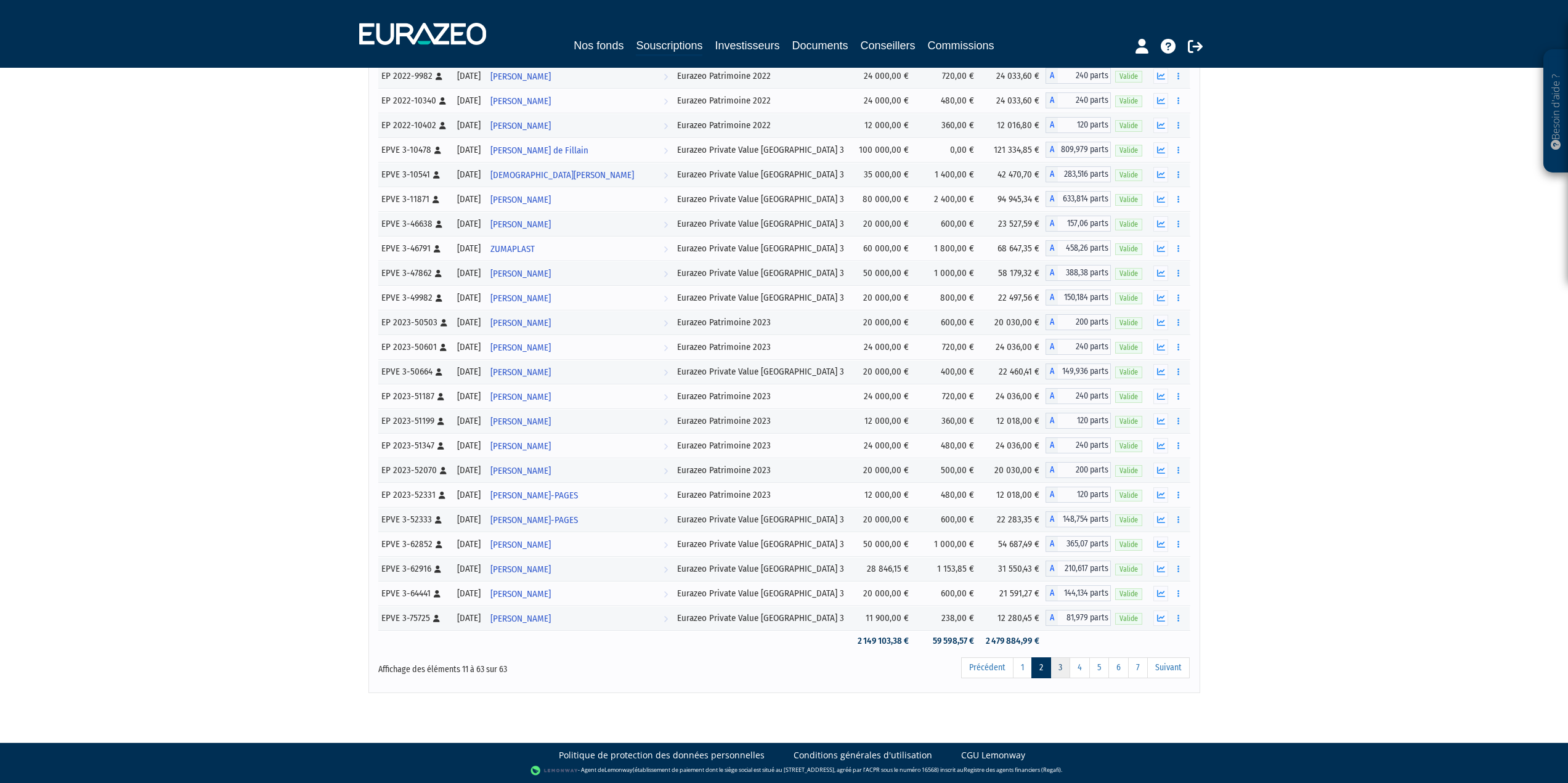
click at [1059, 671] on link "3" at bounding box center [1060, 668] width 20 height 21
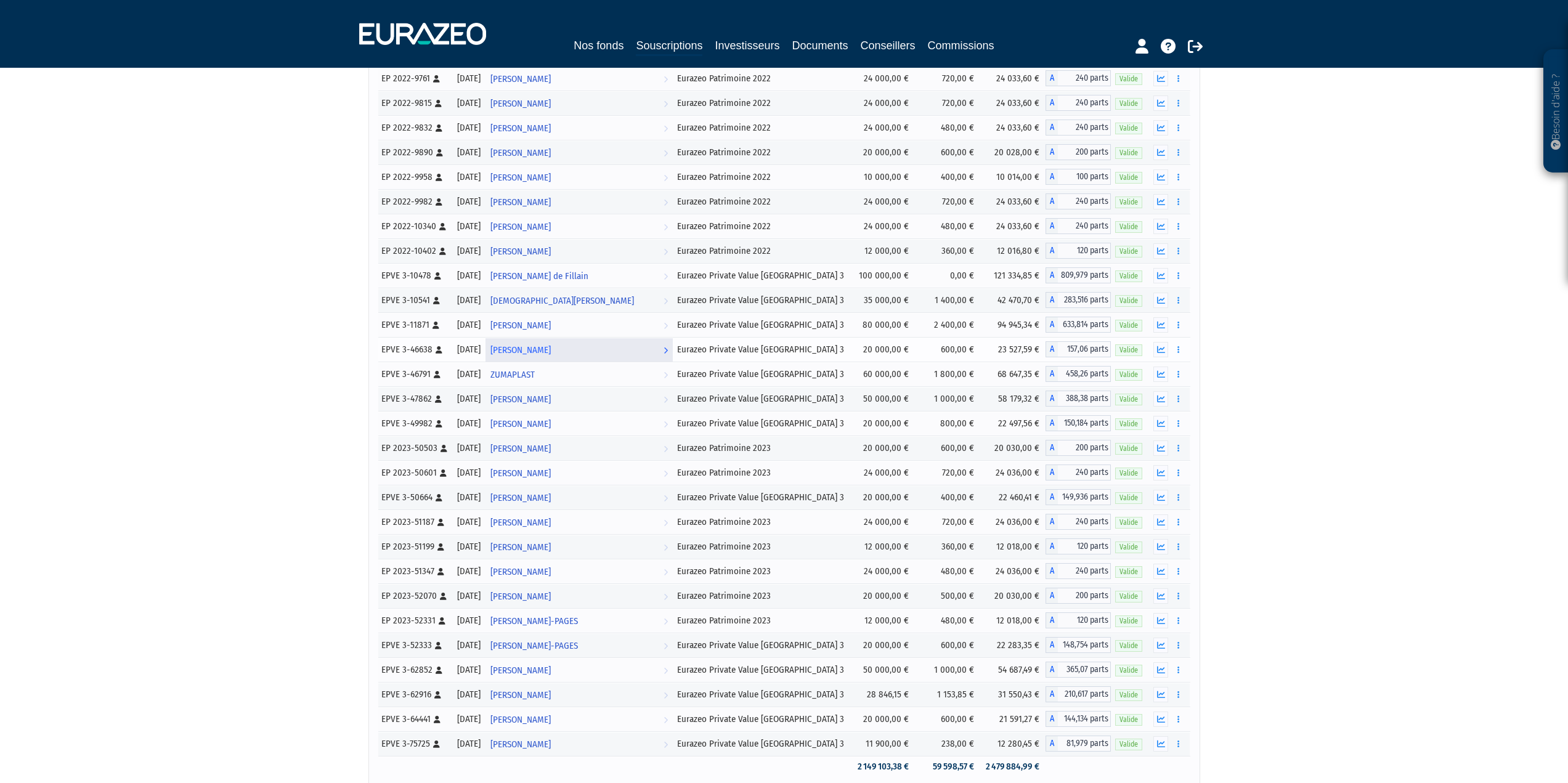
scroll to position [403, 0]
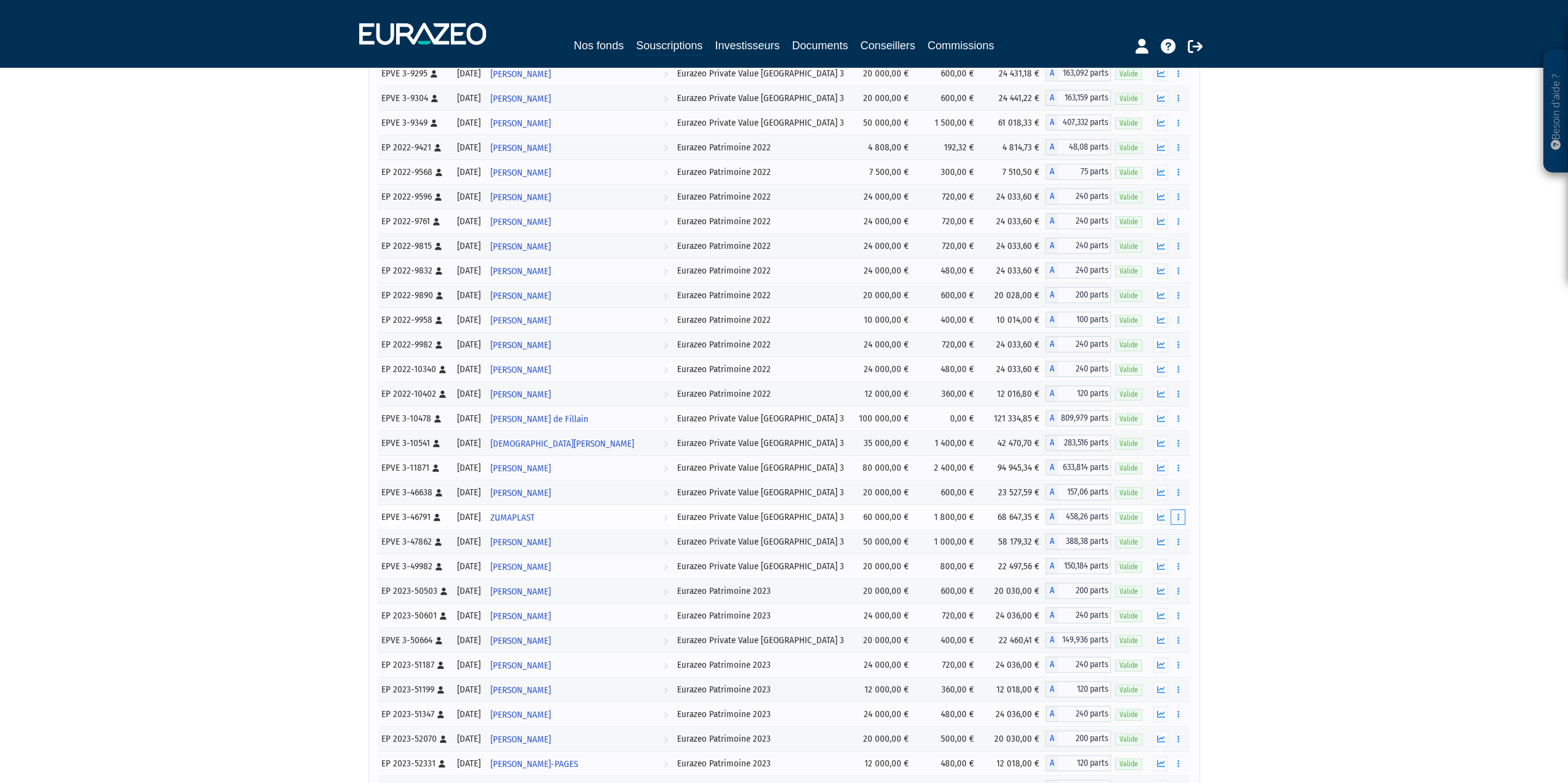
click at [1177, 521] on icon "button" at bounding box center [1178, 517] width 2 height 8
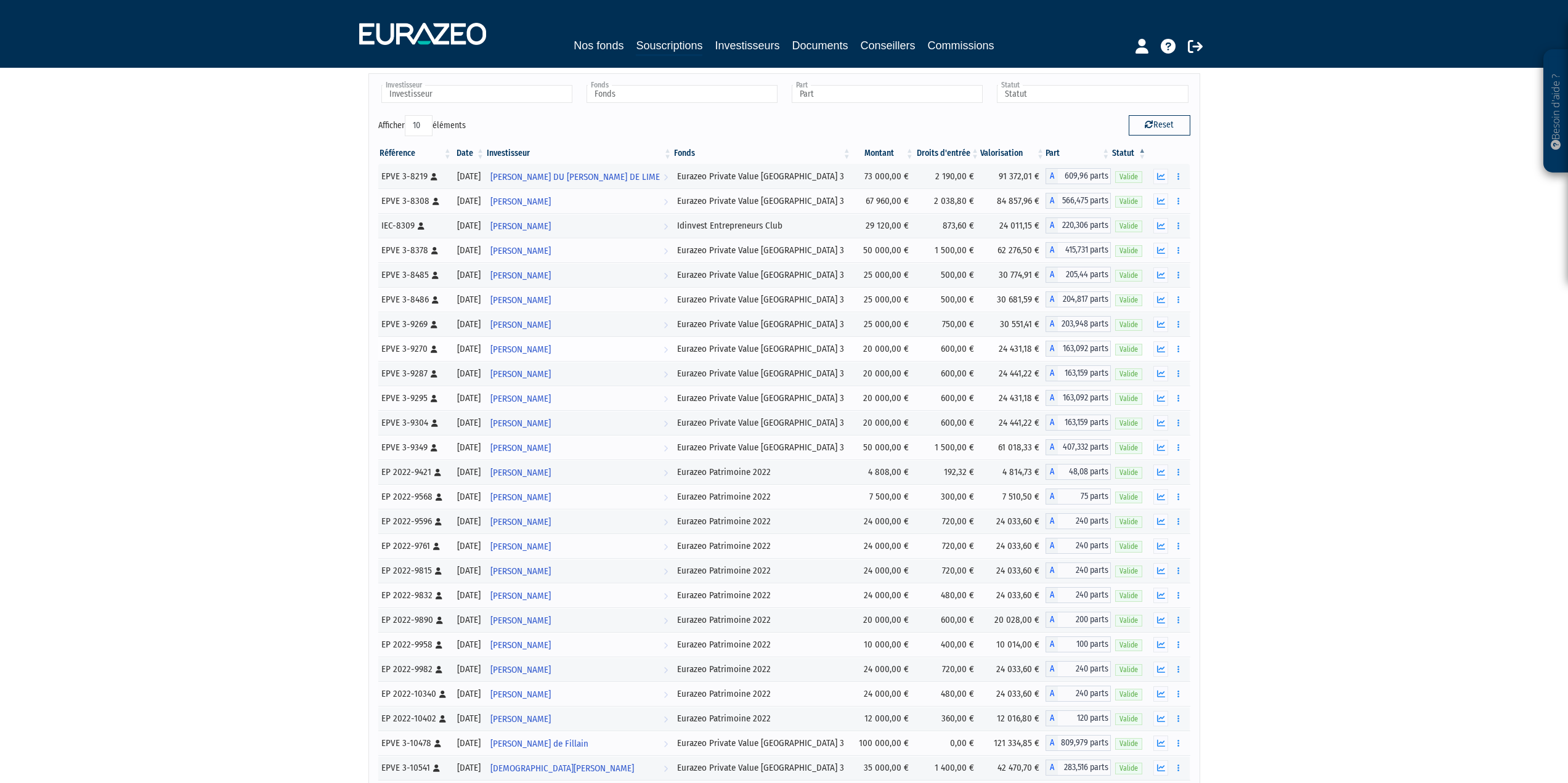
scroll to position [0, 0]
